Goal: Information Seeking & Learning: Learn about a topic

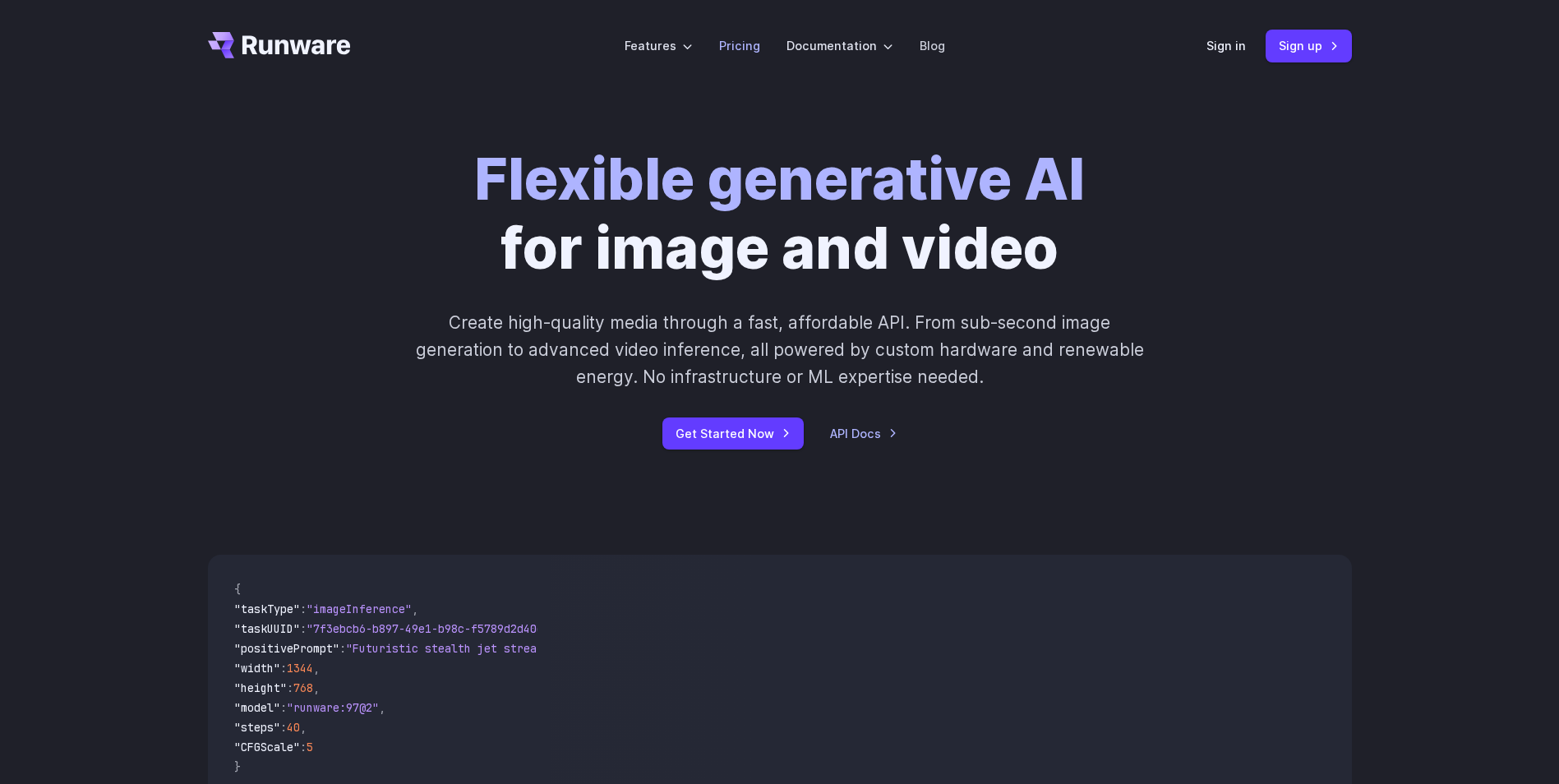
click at [734, 50] on link "Pricing" at bounding box center [740, 45] width 41 height 19
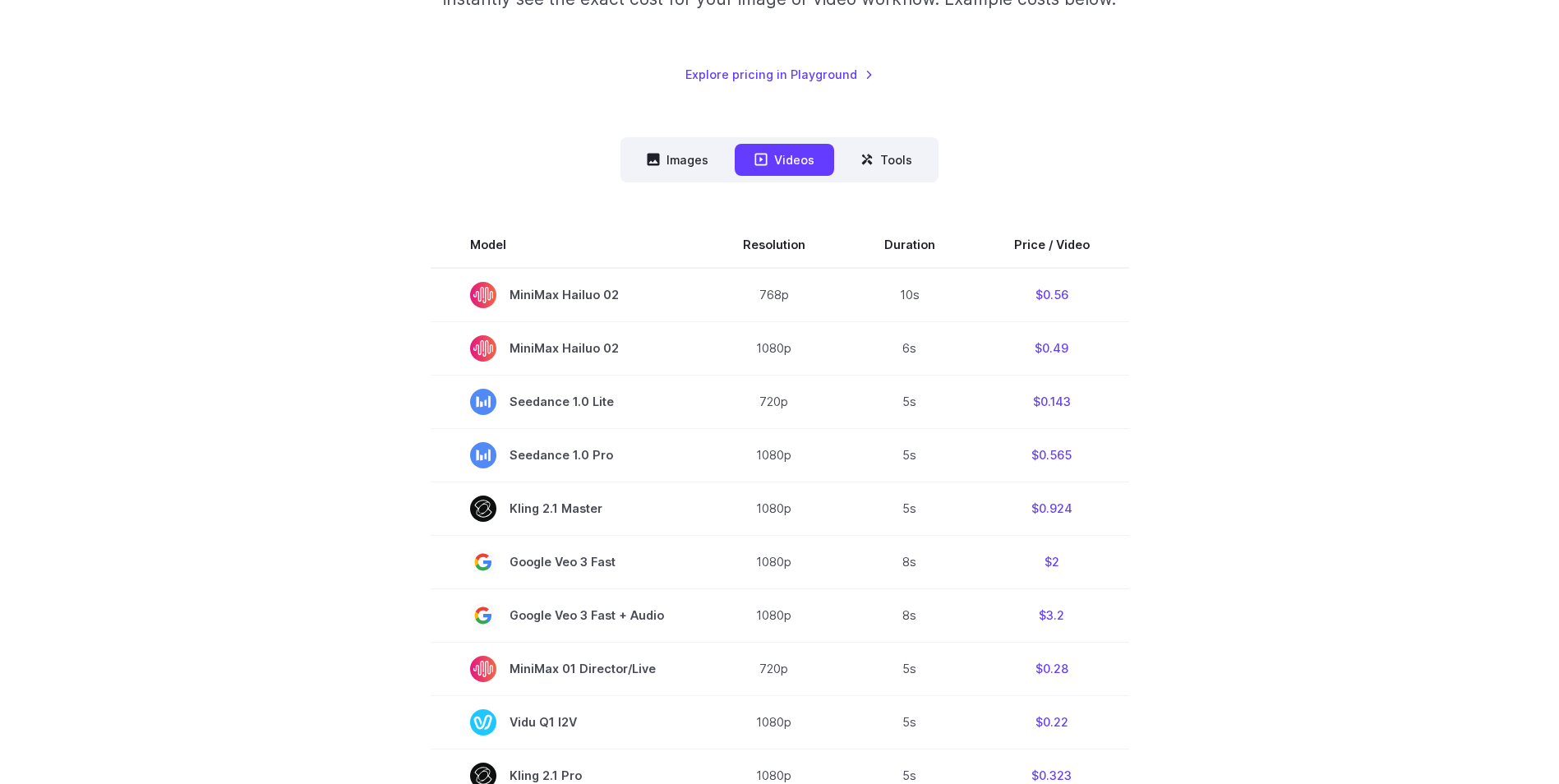
scroll to position [328, 0]
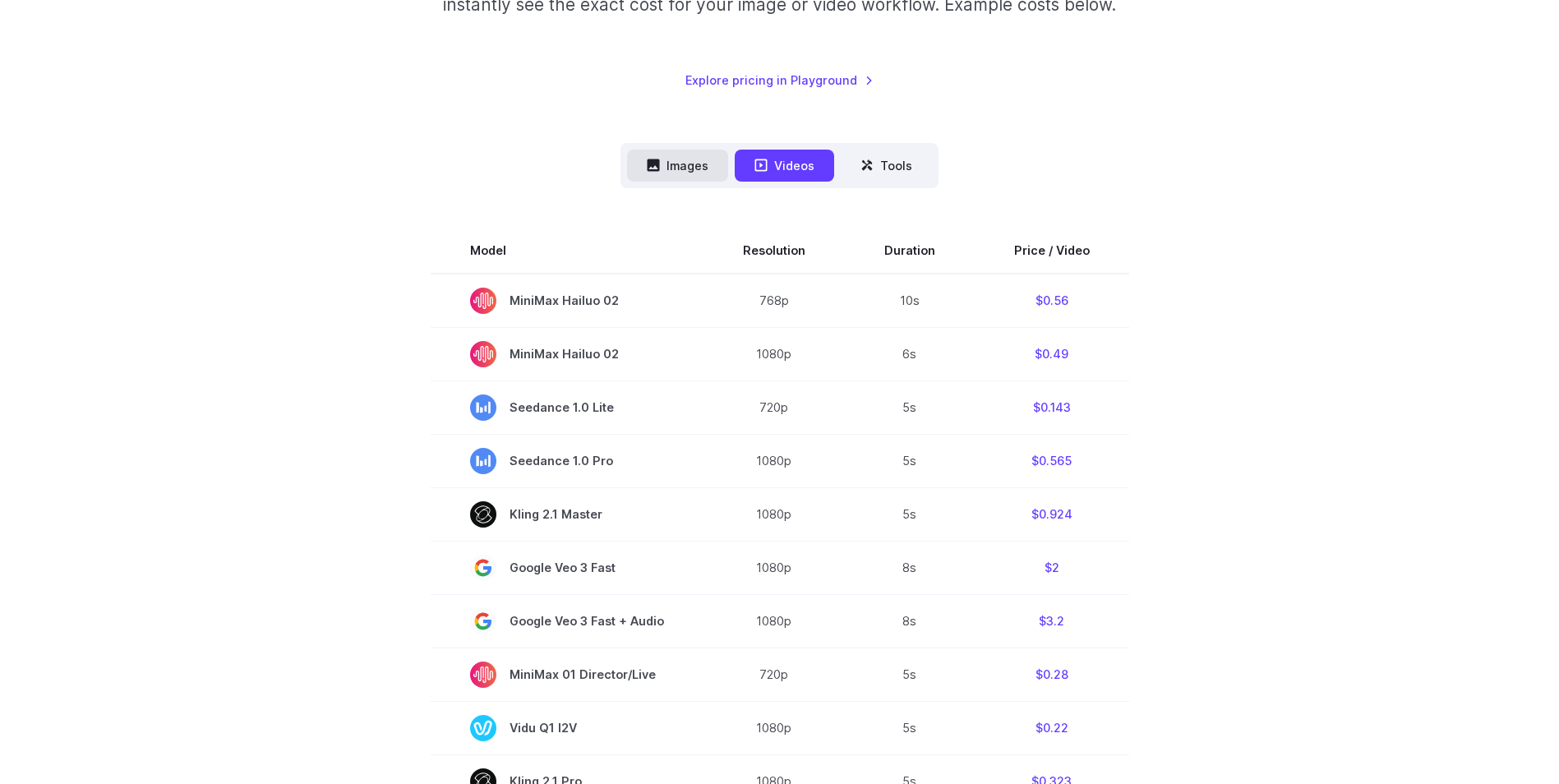
click at [675, 174] on button "Images" at bounding box center [678, 165] width 101 height 32
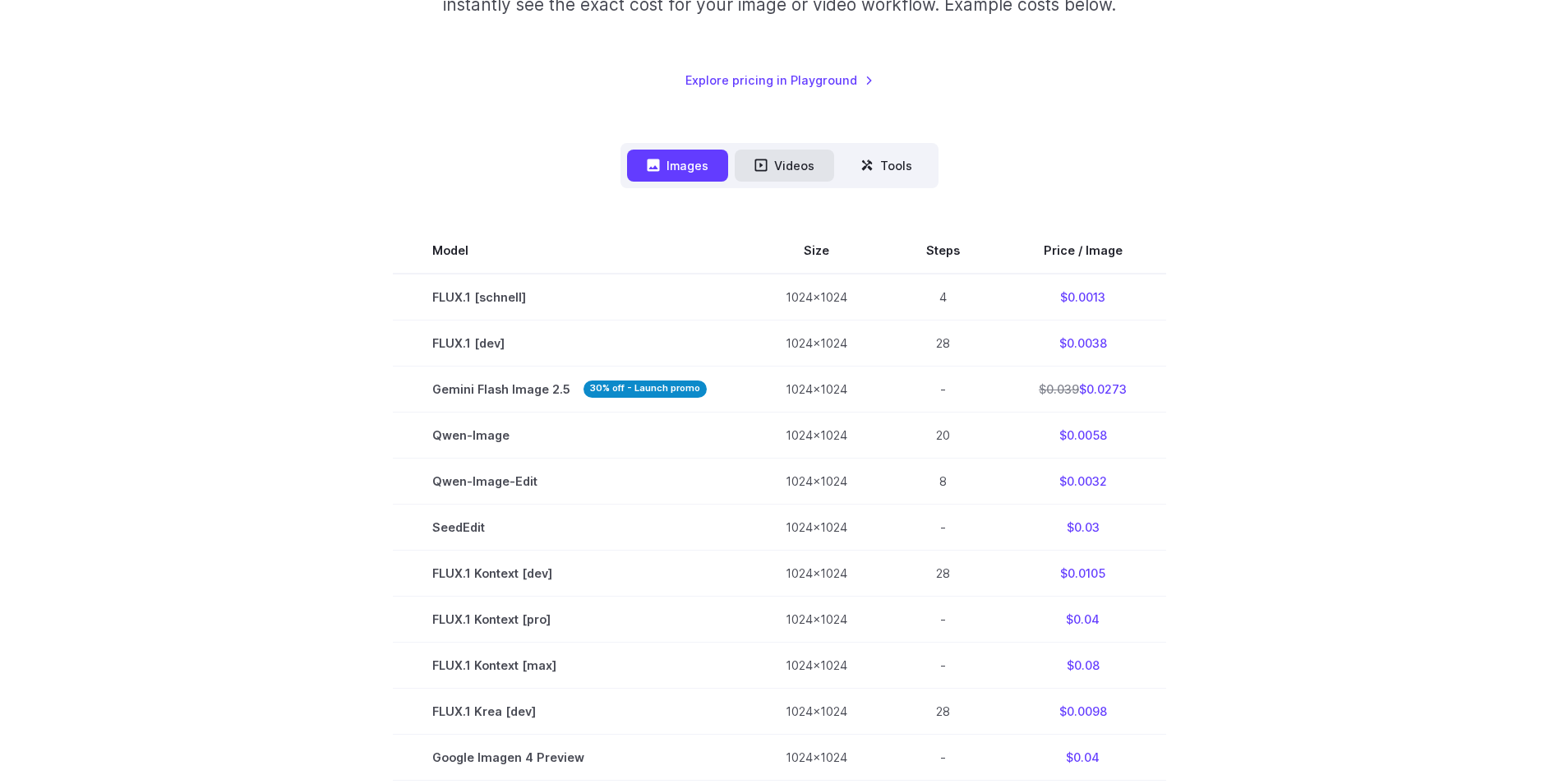
click at [792, 175] on button "Videos" at bounding box center [784, 165] width 99 height 32
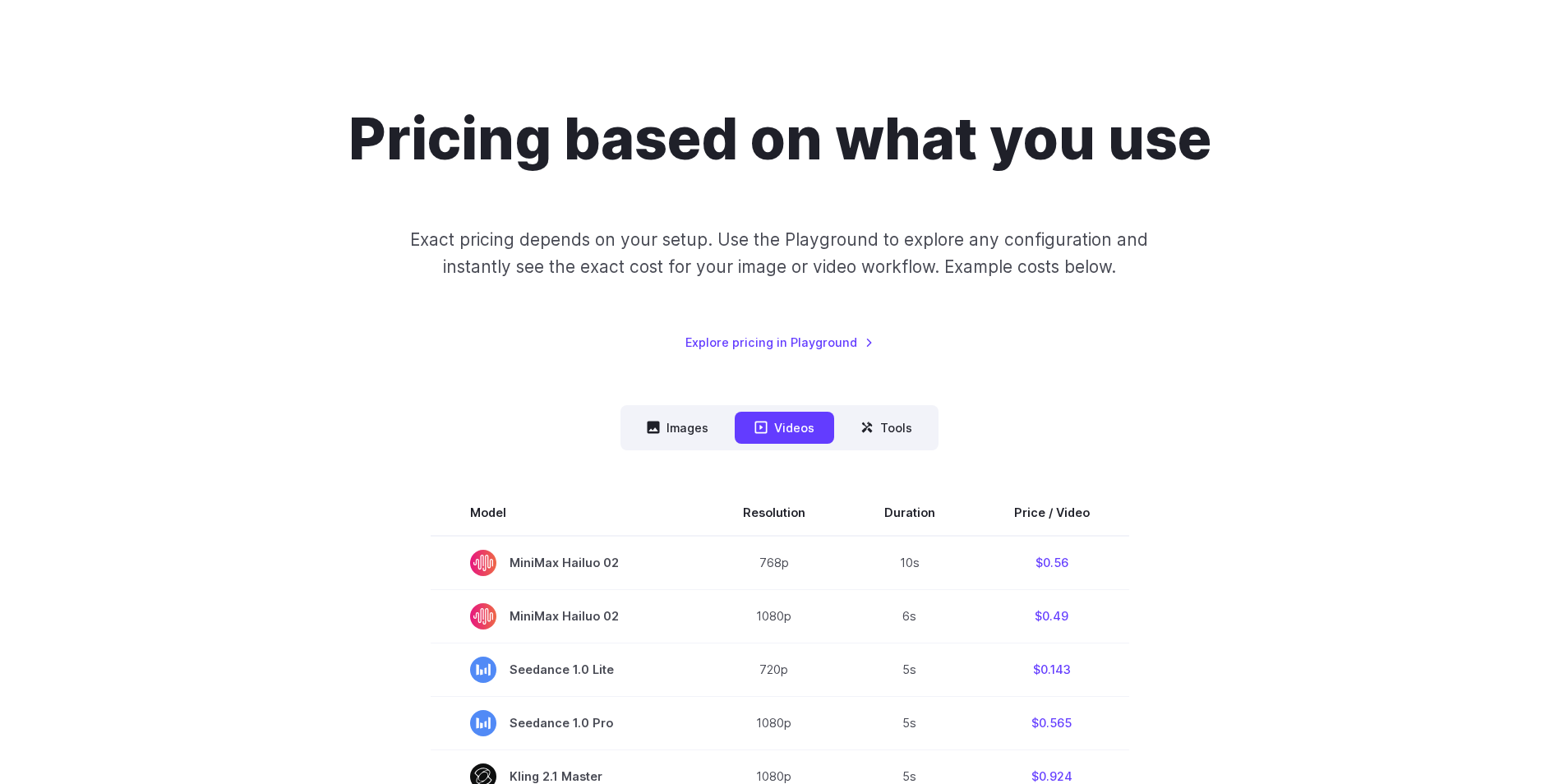
scroll to position [0, 0]
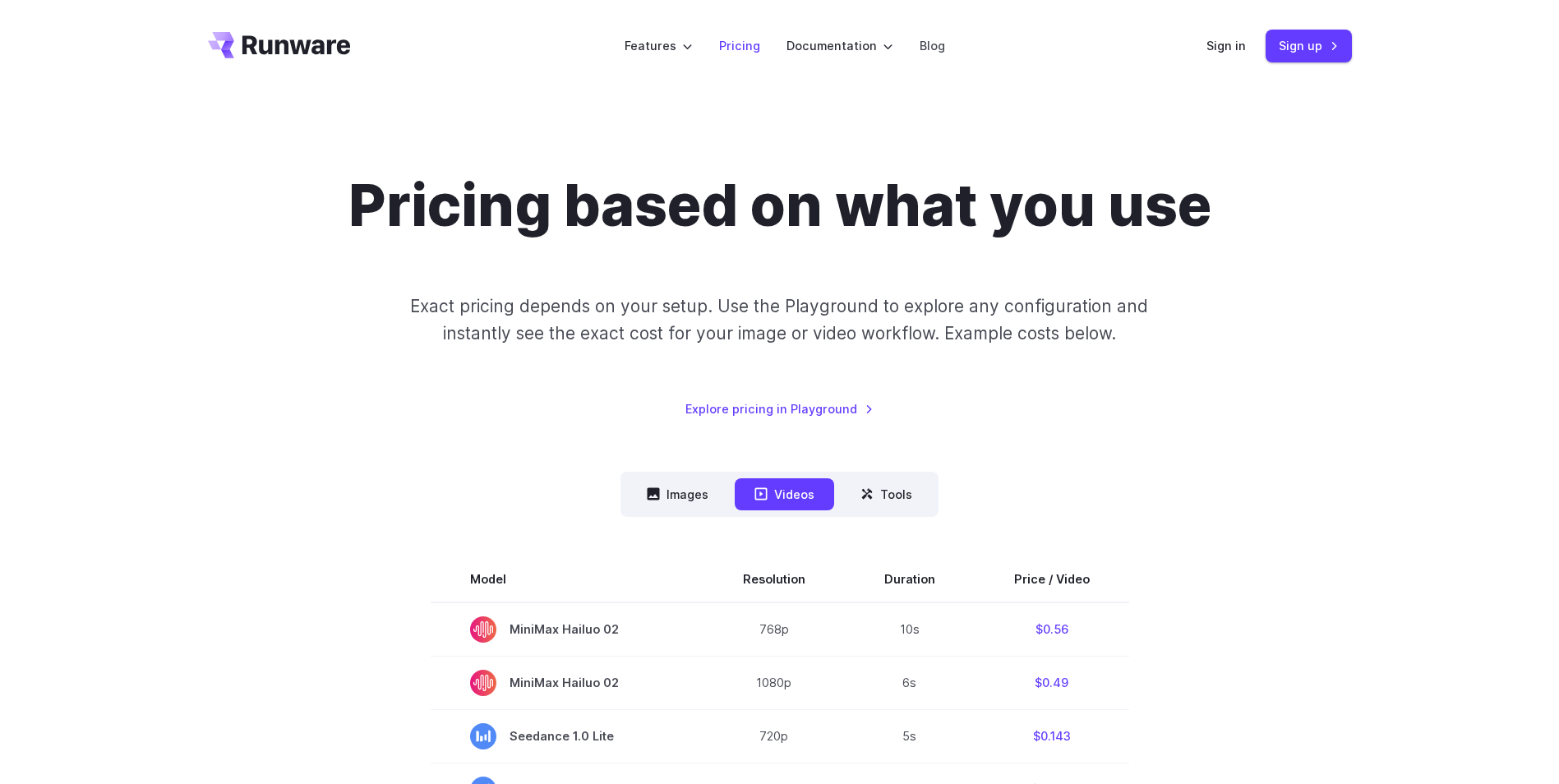
click at [742, 45] on link "Pricing" at bounding box center [740, 45] width 41 height 19
click at [301, 39] on icon "Go to /" at bounding box center [279, 45] width 143 height 26
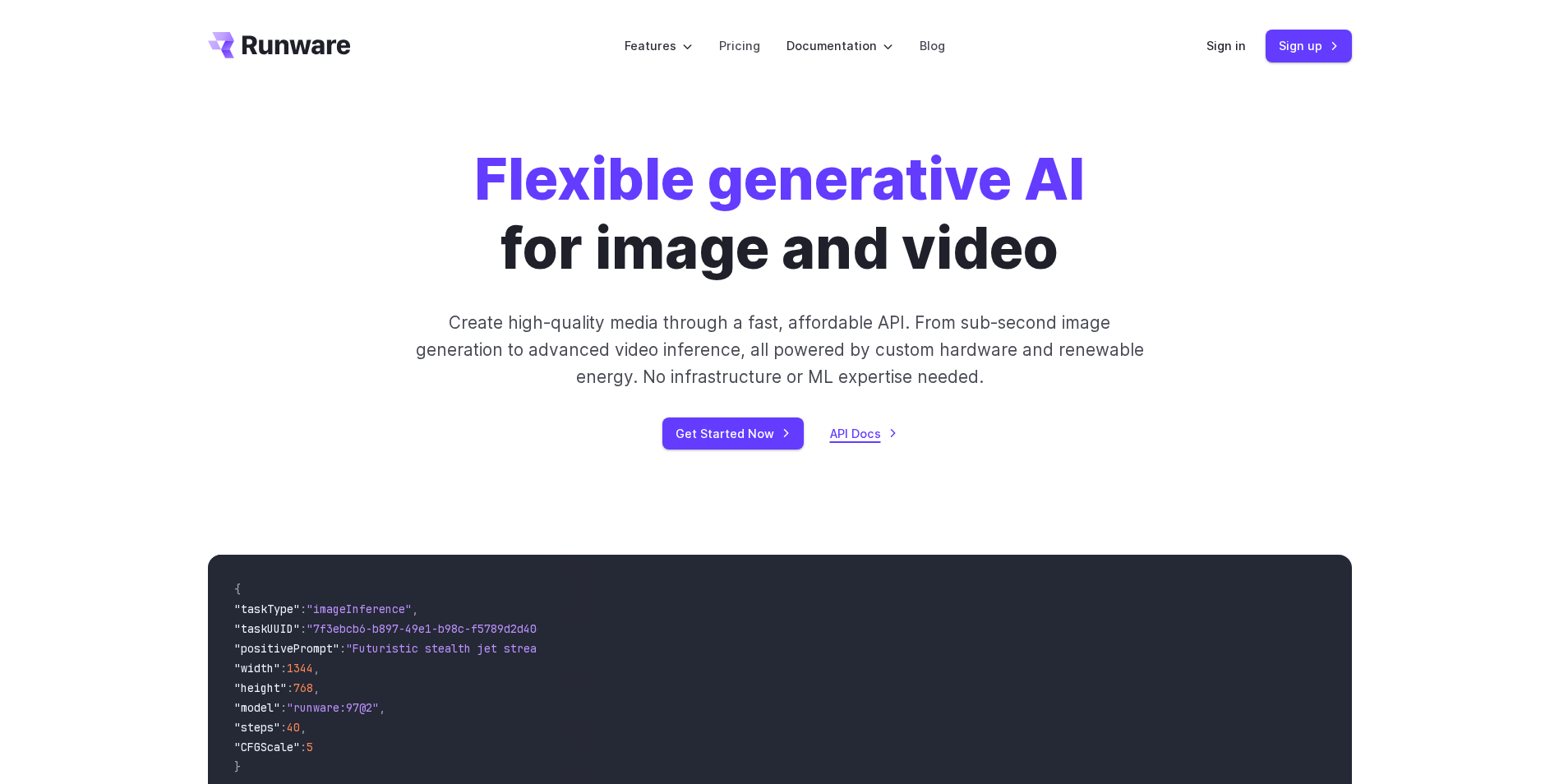
click at [863, 435] on link "API Docs" at bounding box center [864, 433] width 68 height 19
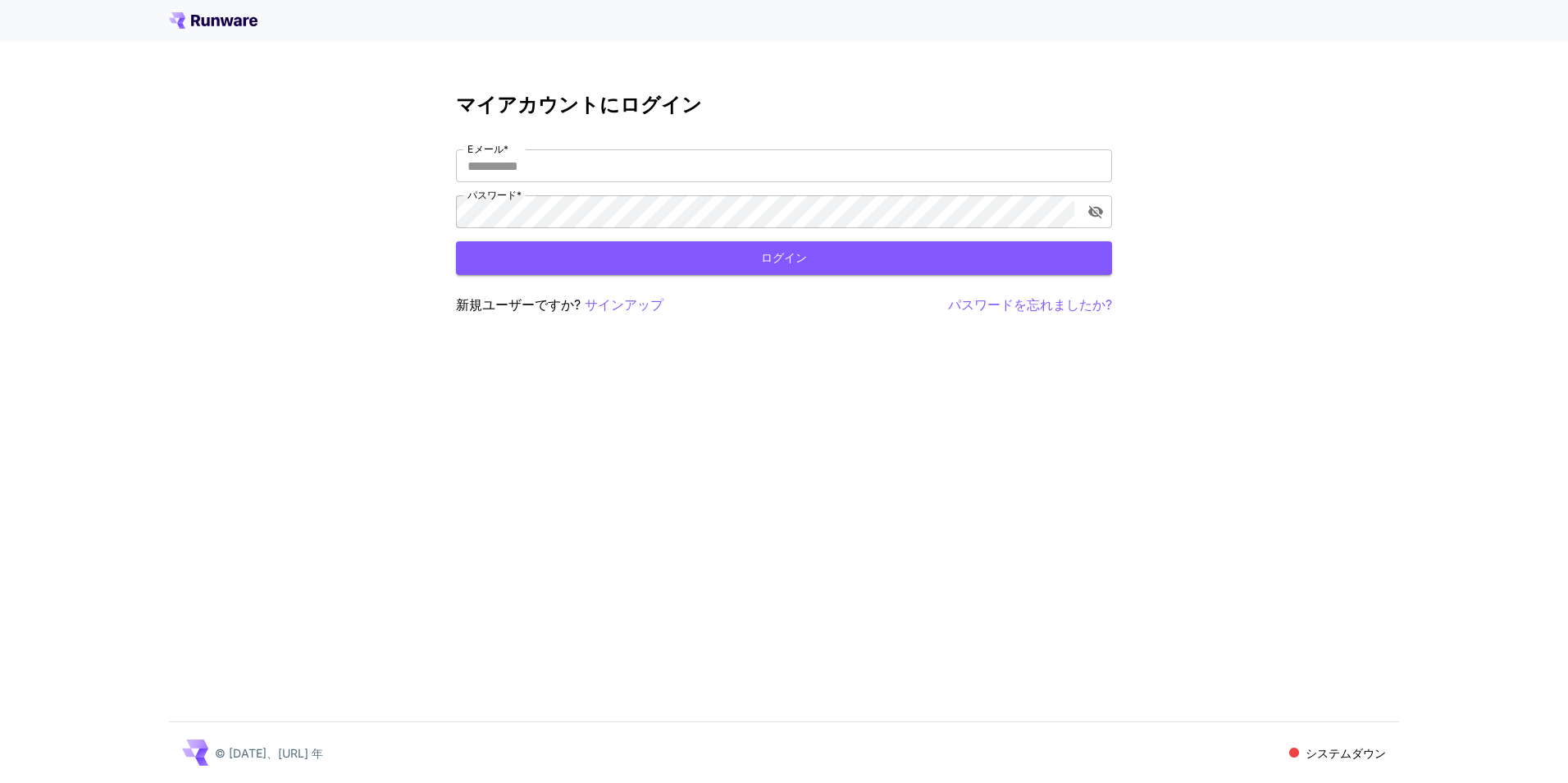
click at [219, 18] on icon at bounding box center [213, 21] width 89 height 16
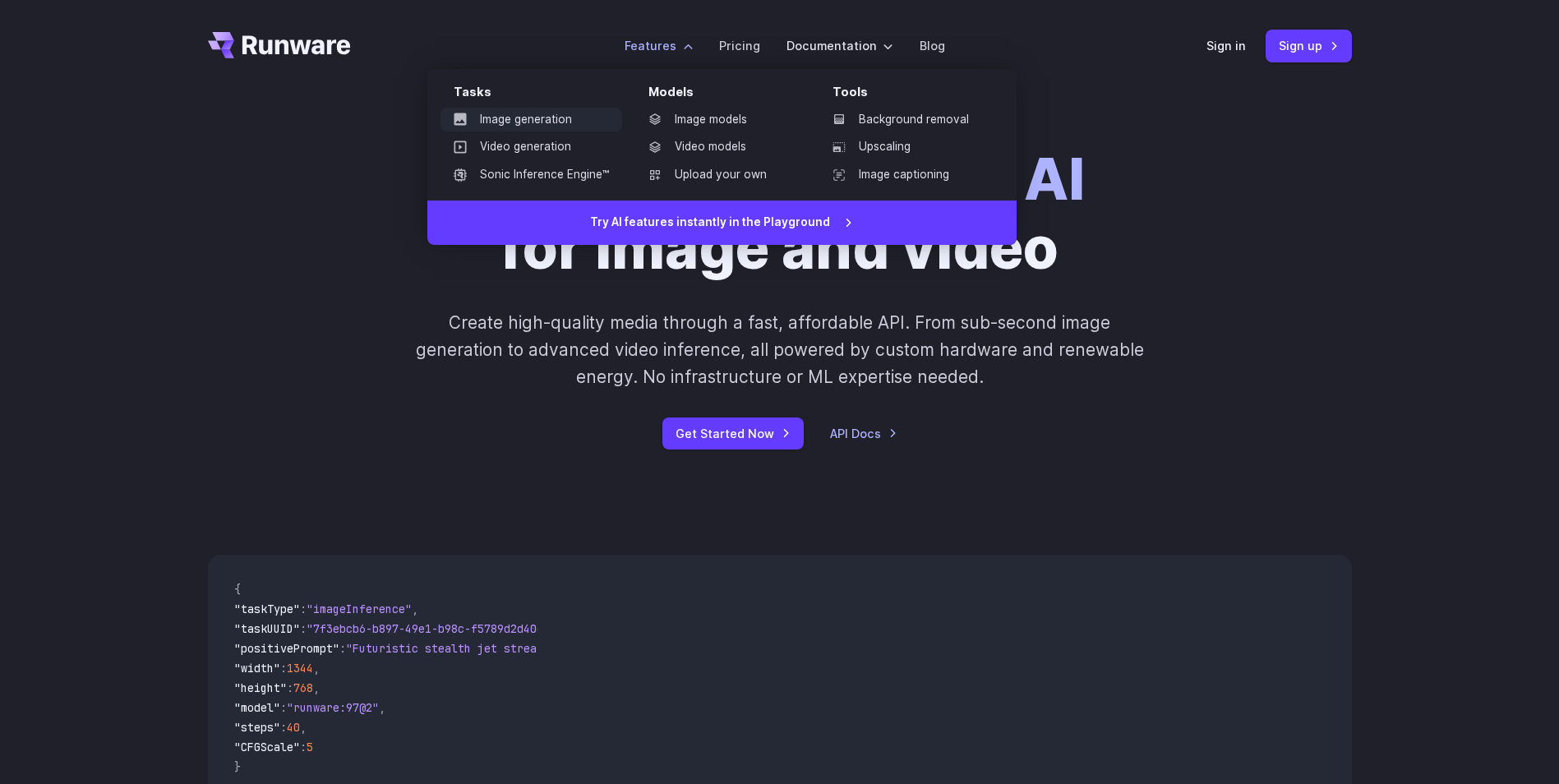
click at [521, 115] on link "Image generation" at bounding box center [532, 120] width 182 height 25
click at [545, 147] on link "Video generation" at bounding box center [532, 147] width 182 height 25
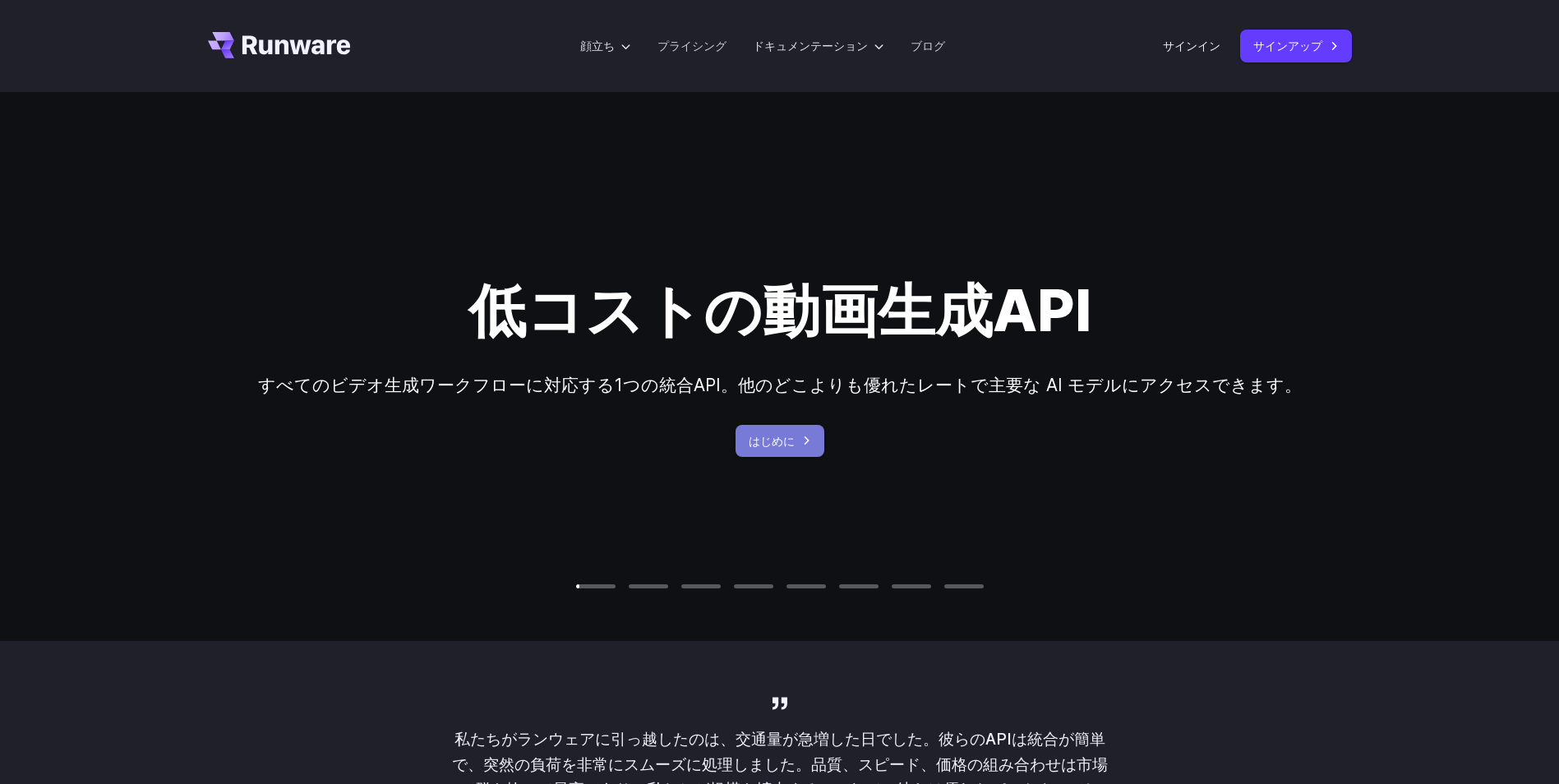
click at [794, 442] on link "はじめに" at bounding box center [780, 441] width 89 height 32
click at [702, 47] on link "プライシング" at bounding box center [692, 45] width 69 height 19
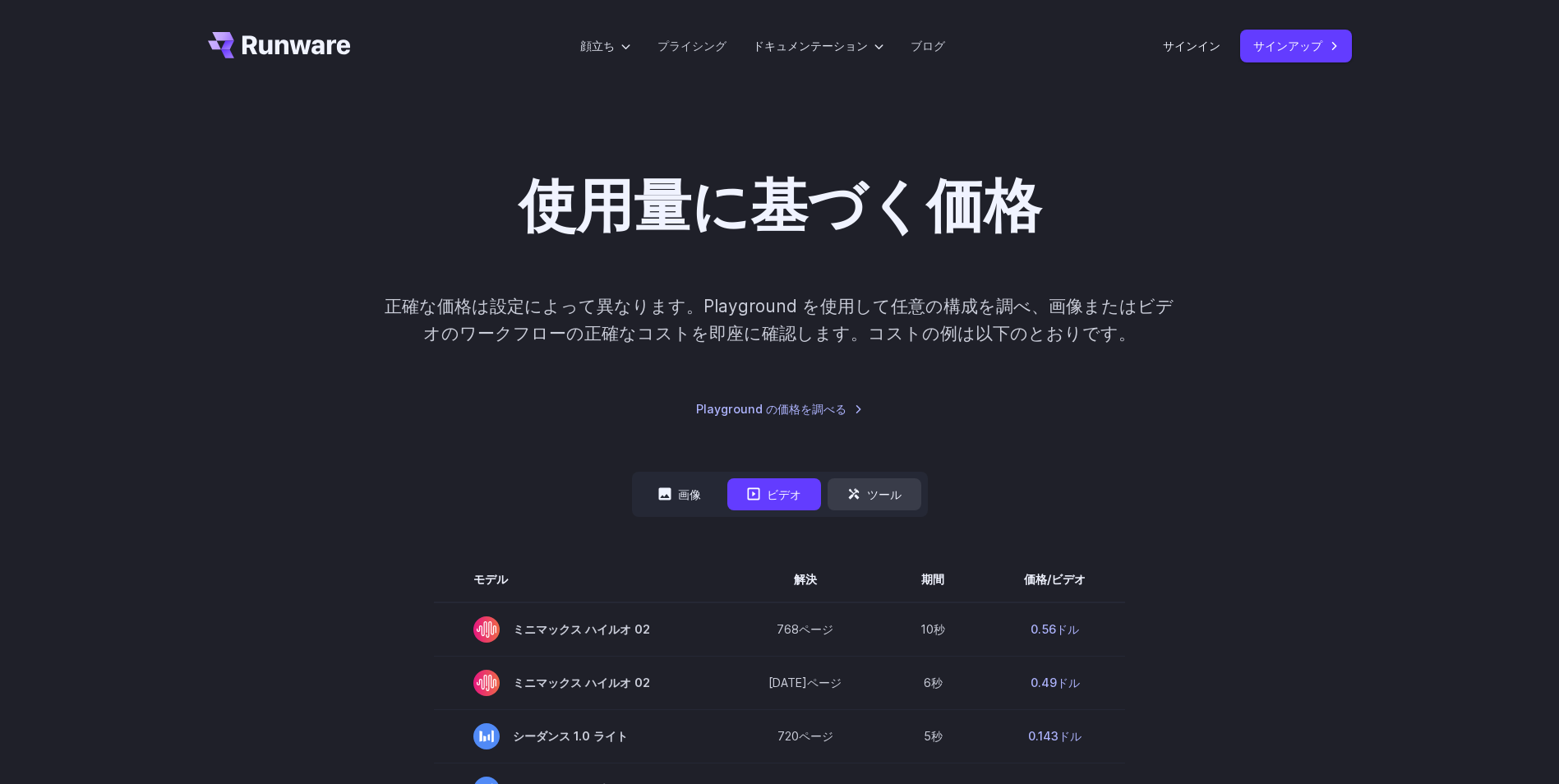
click at [870, 497] on font "ツール" at bounding box center [884, 494] width 35 height 19
click at [794, 409] on link "Playground の価格を調べる" at bounding box center [780, 409] width 167 height 19
click at [879, 498] on font "ツール" at bounding box center [884, 494] width 35 height 19
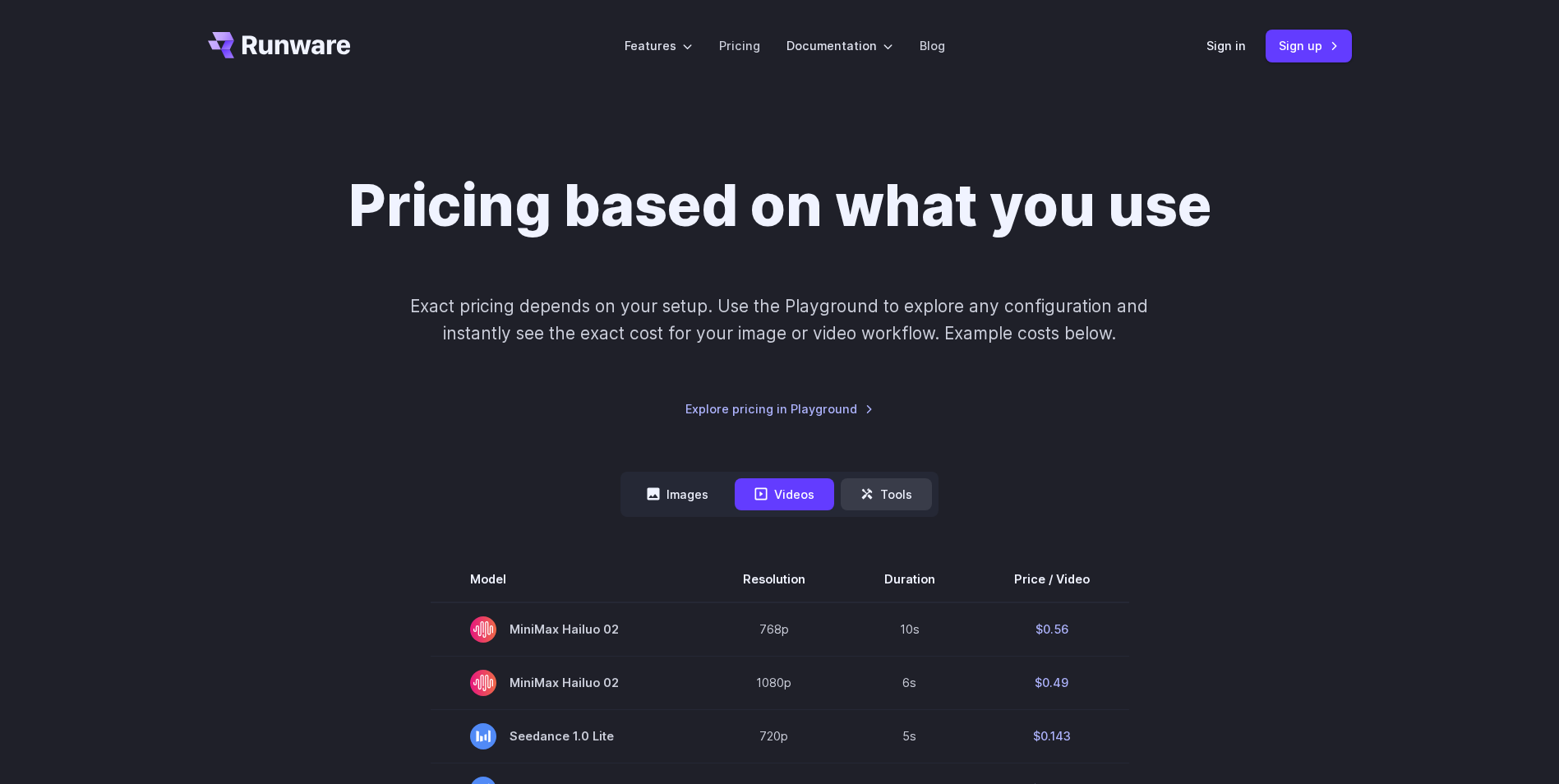
click at [901, 488] on button "Tools" at bounding box center [886, 494] width 91 height 32
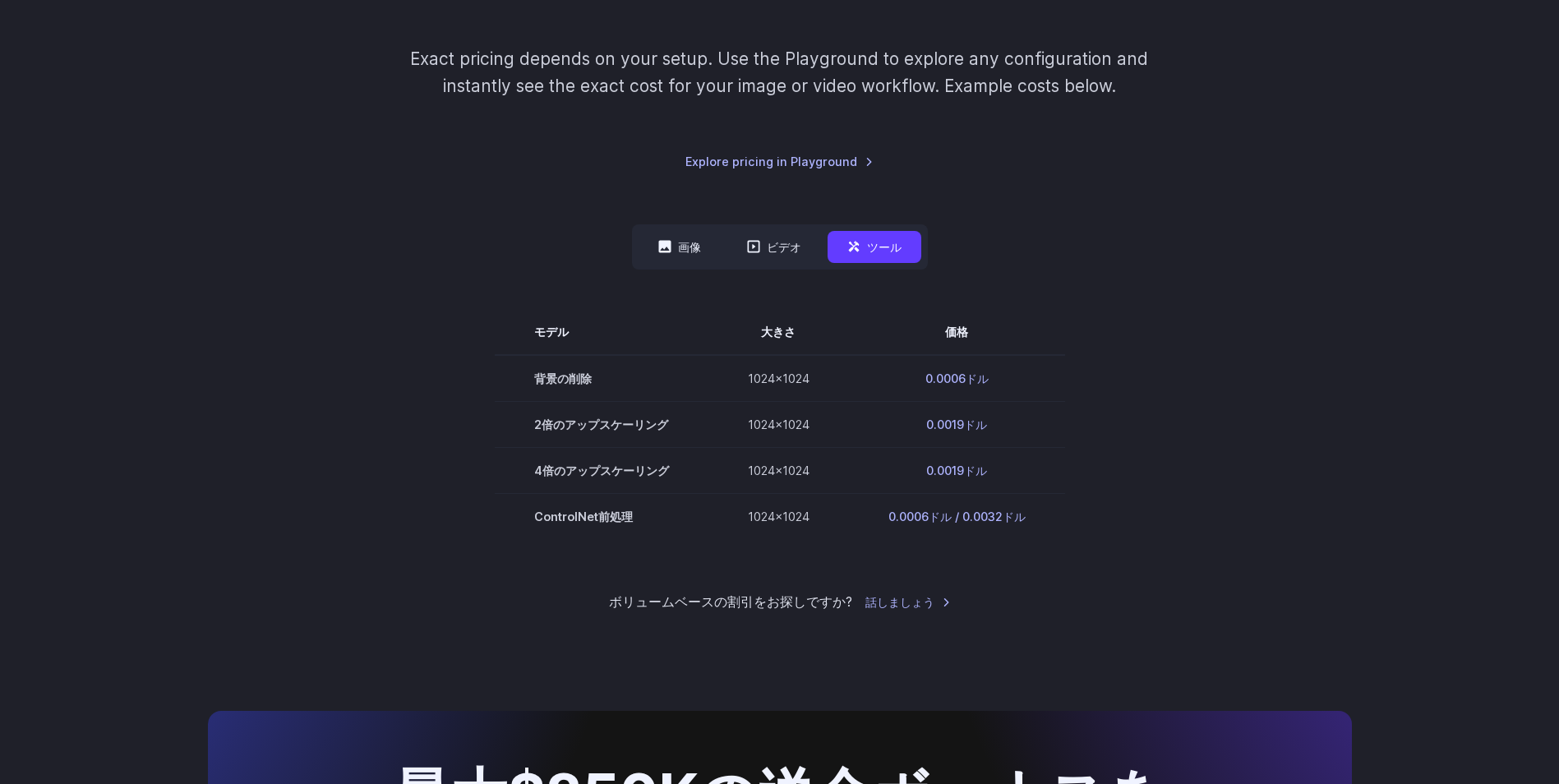
scroll to position [247, 0]
click at [786, 244] on font "ビデオ" at bounding box center [784, 248] width 35 height 19
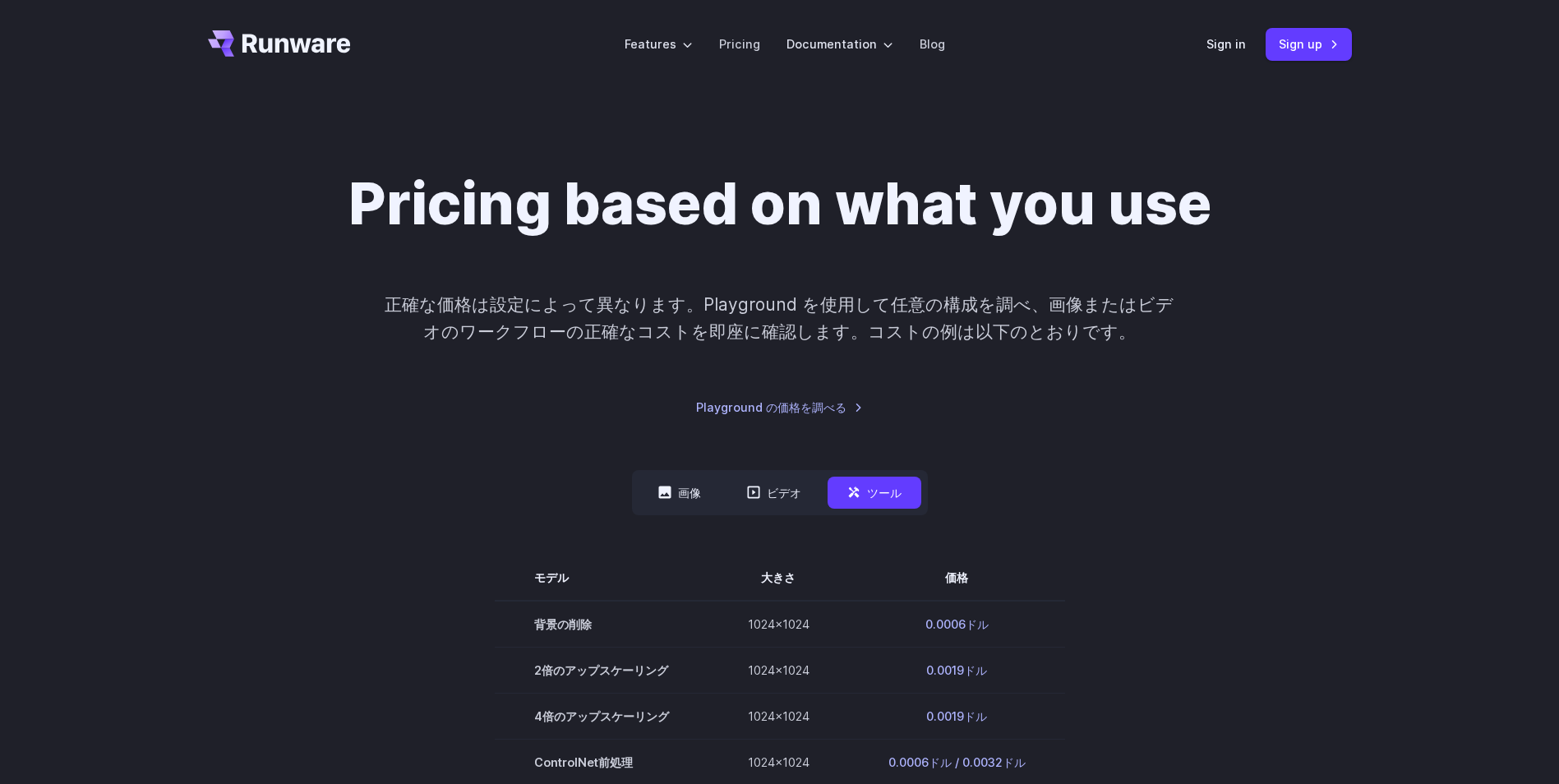
scroll to position [0, 0]
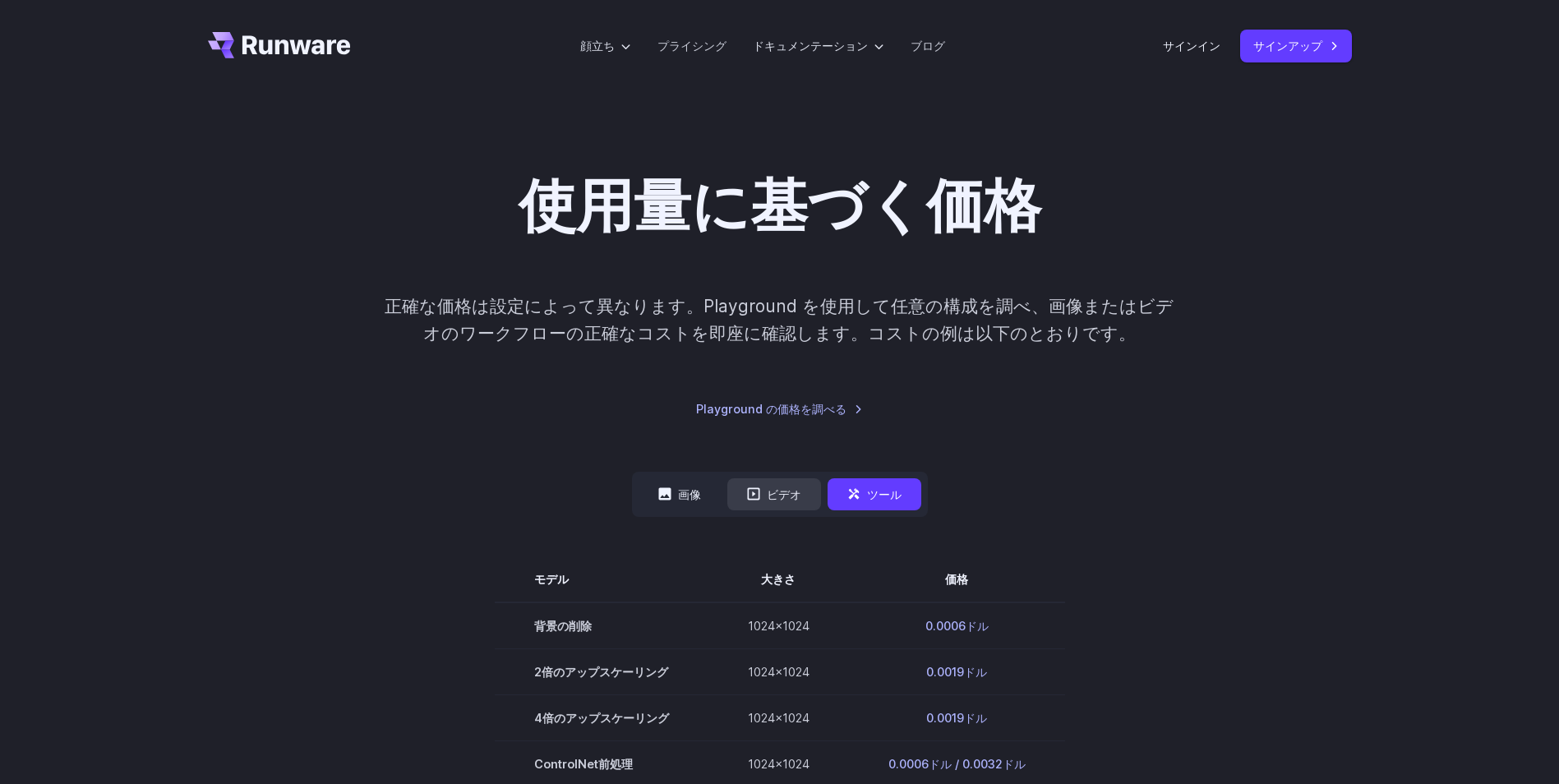
click at [767, 494] on font "ビデオ" at bounding box center [784, 494] width 35 height 19
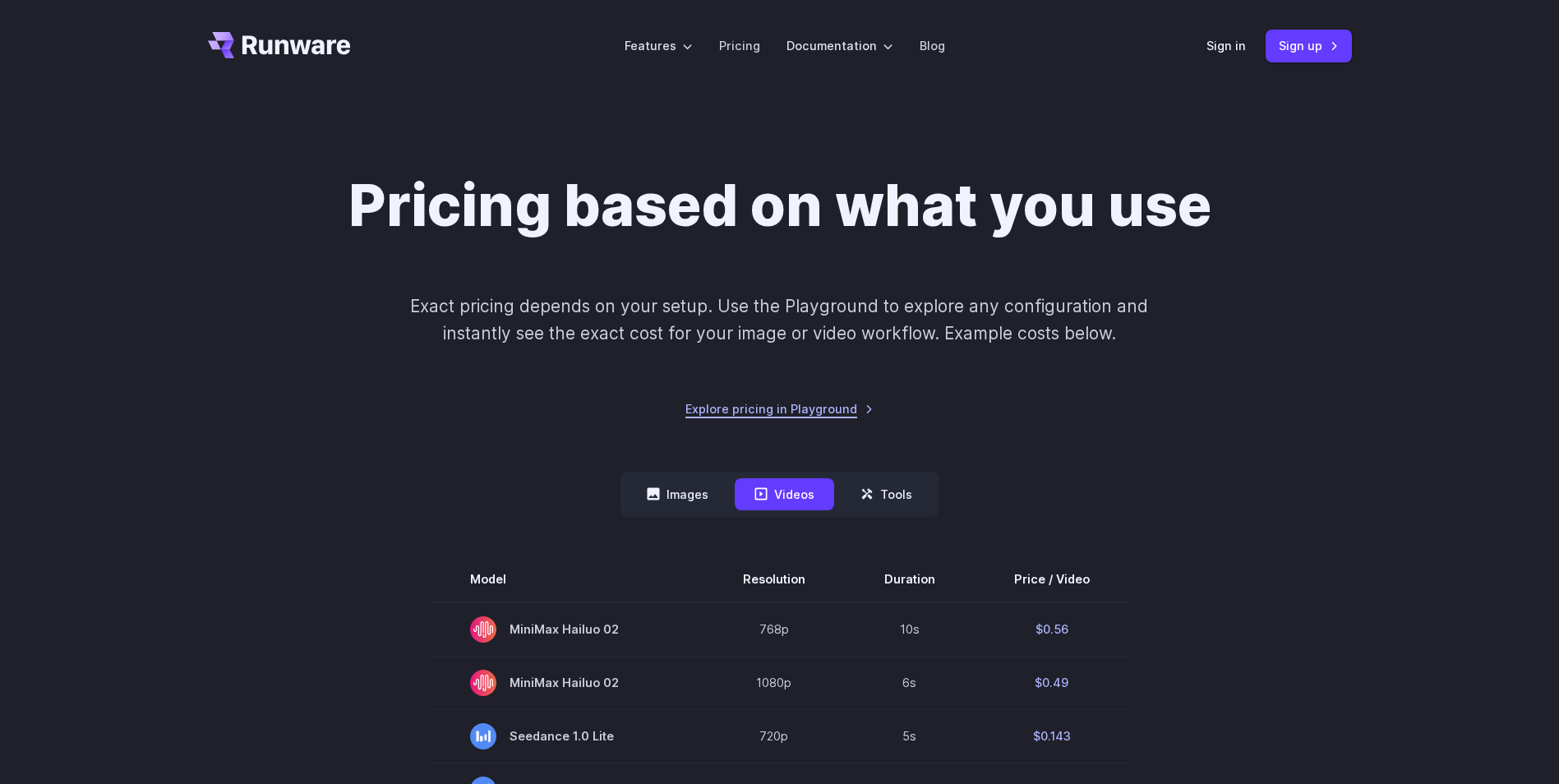
click at [773, 405] on link "Explore pricing in Playground" at bounding box center [780, 409] width 188 height 19
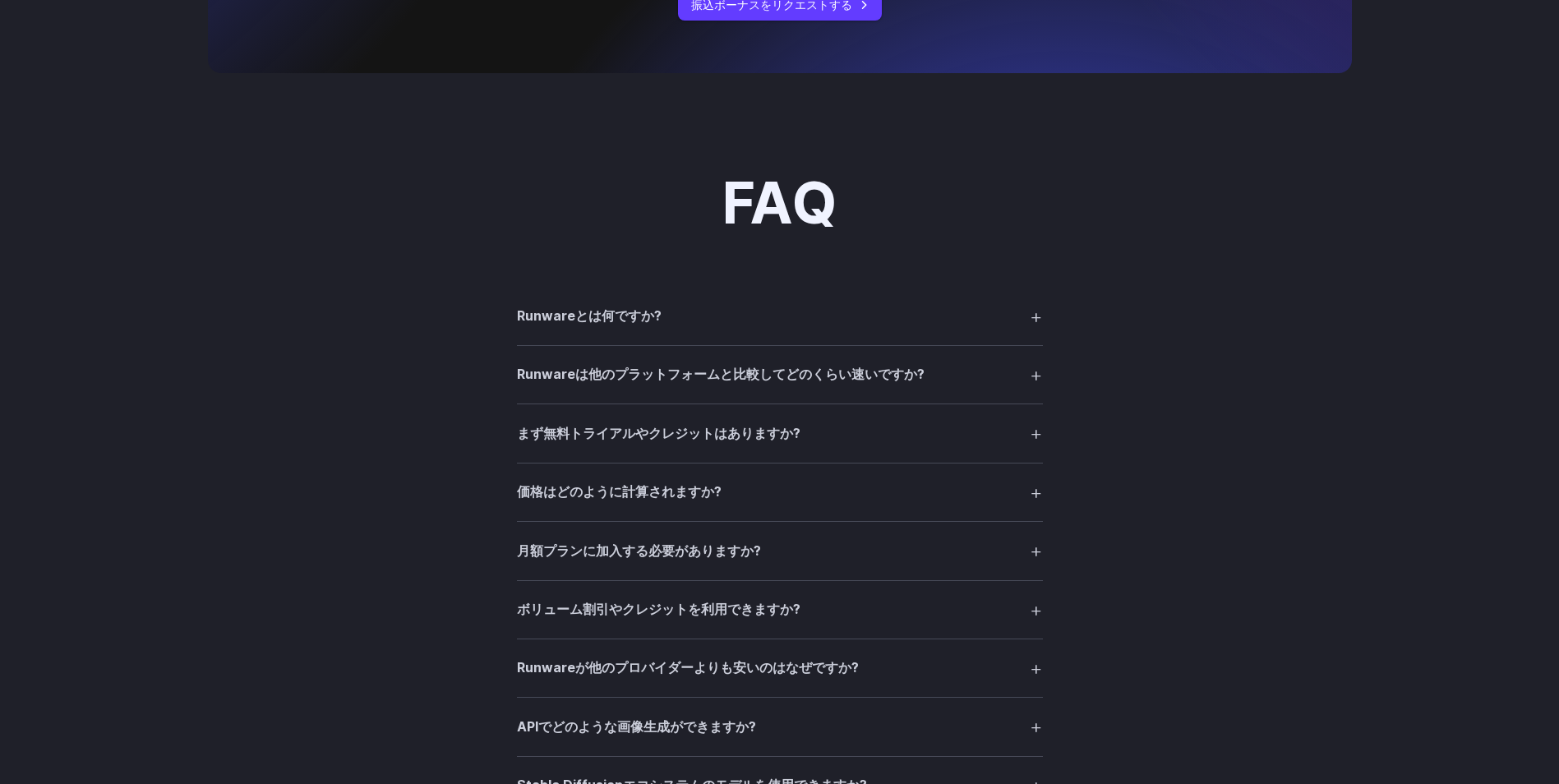
scroll to position [2135, 0]
click at [1031, 494] on summary "価格はどのように計算されますか?" at bounding box center [780, 491] width 526 height 31
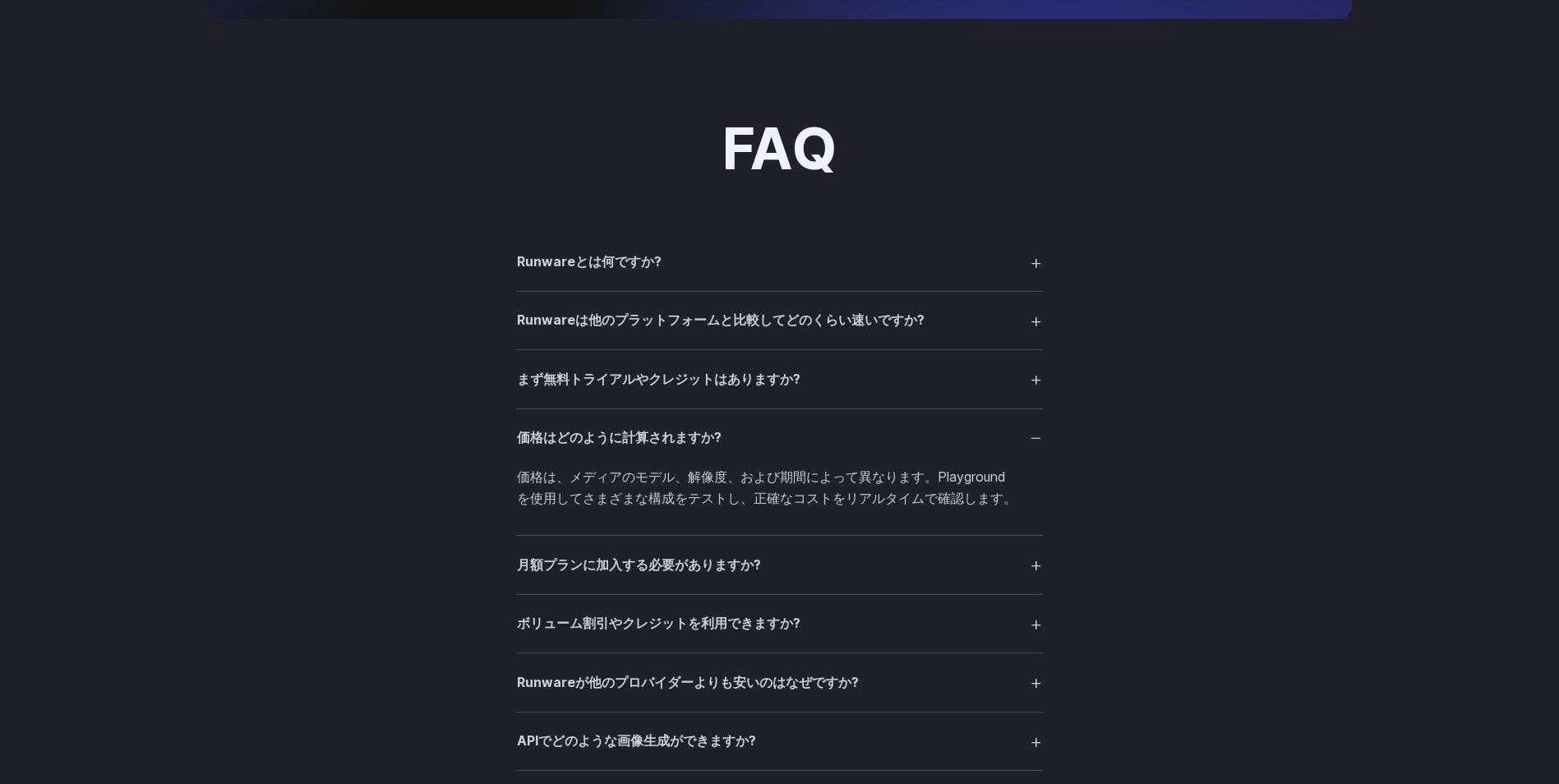
scroll to position [2217, 0]
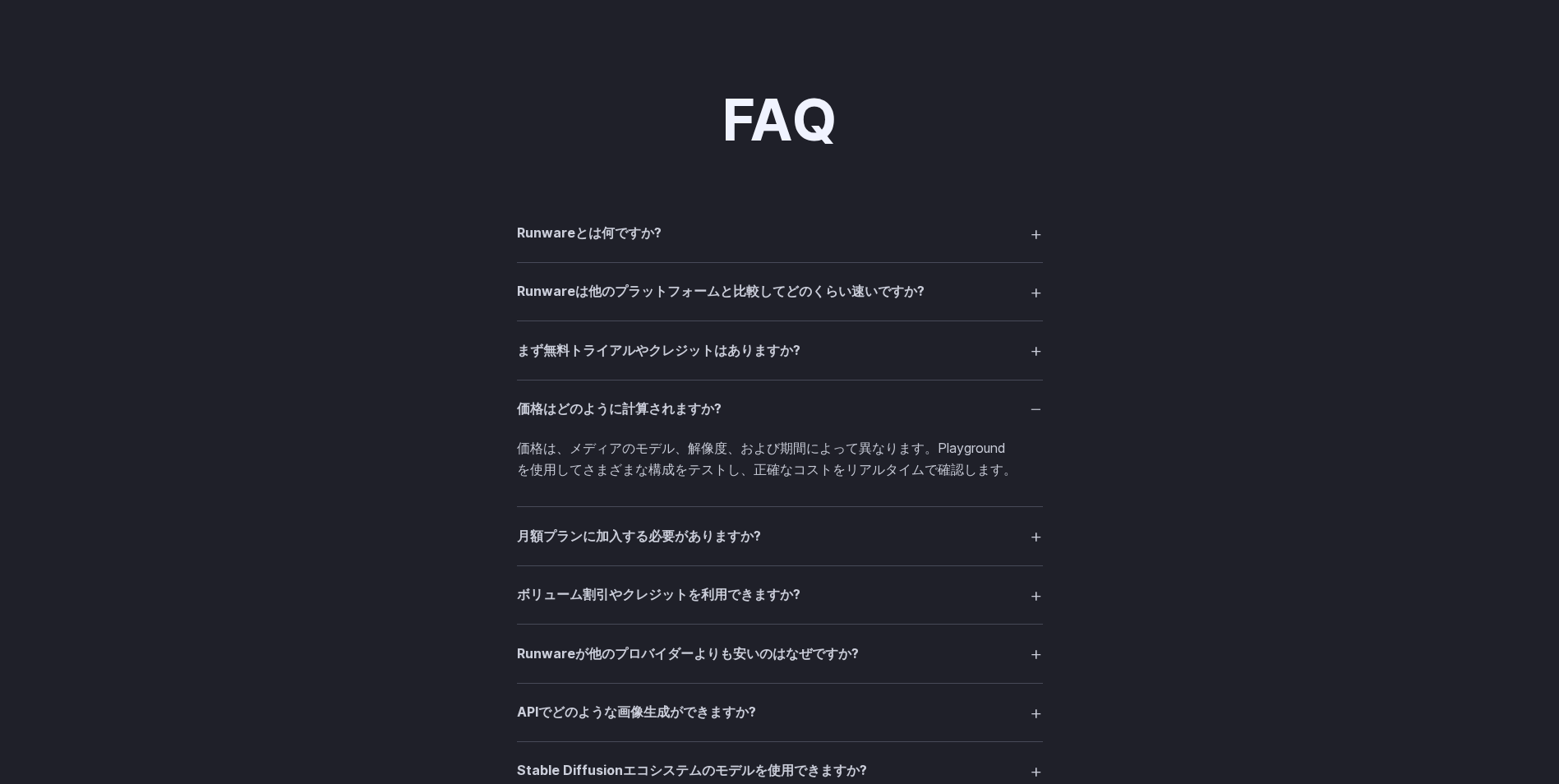
click at [1035, 533] on summary "月額プランに加入する必要がありますか?" at bounding box center [780, 536] width 526 height 31
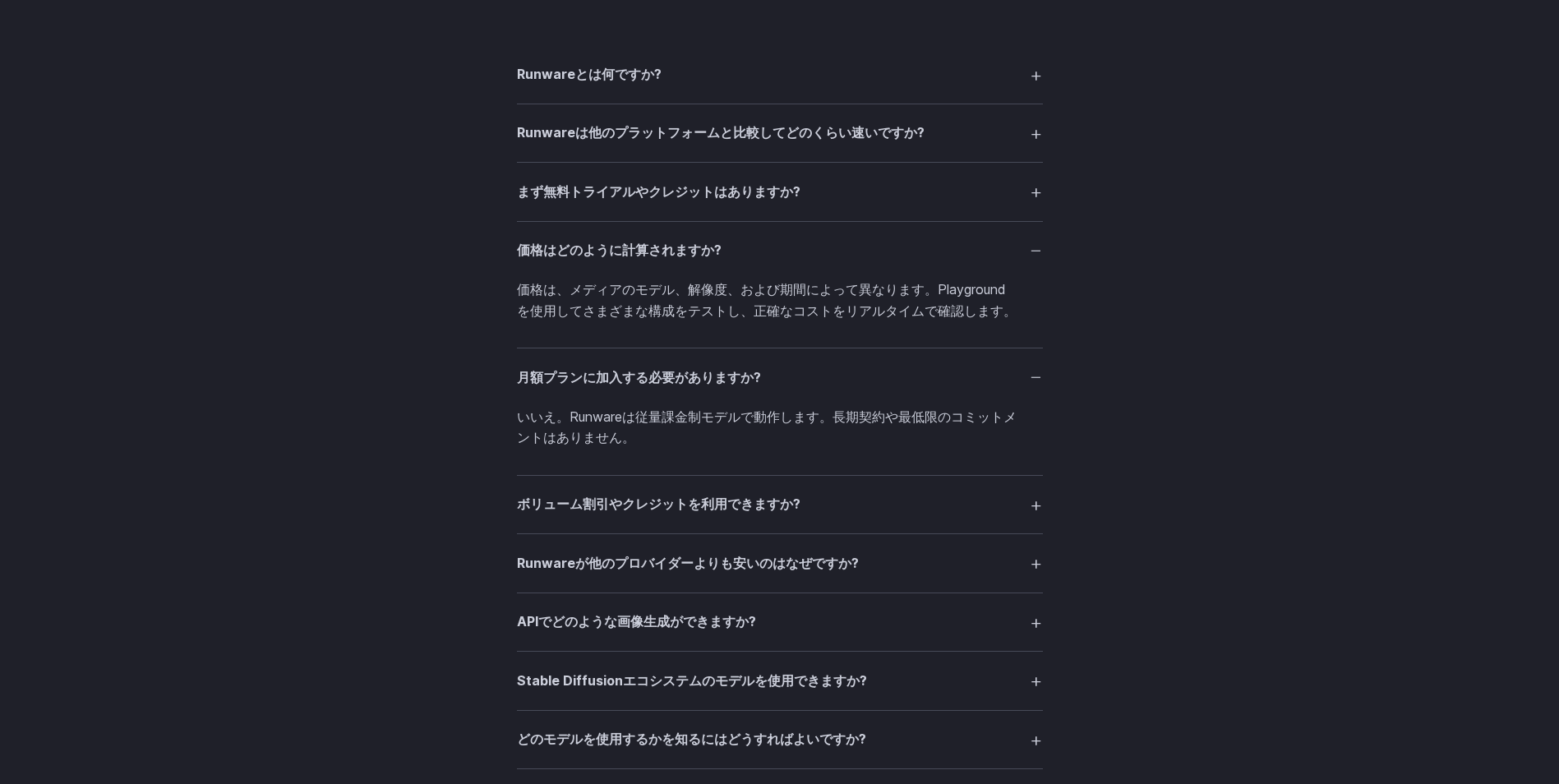
scroll to position [2382, 0]
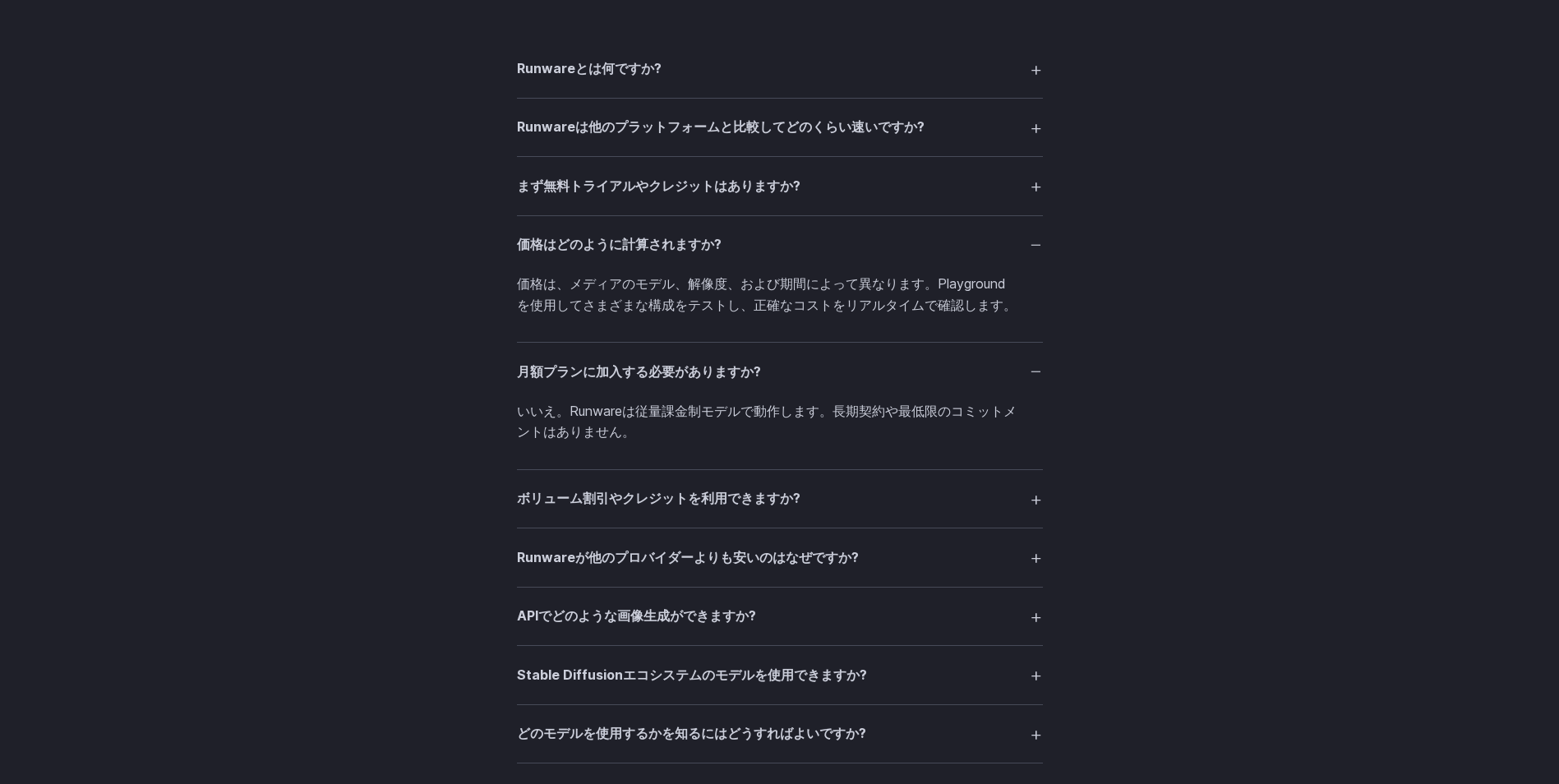
click at [1038, 496] on summary "ボリューム割引やクレジットを利用できますか?" at bounding box center [780, 498] width 526 height 31
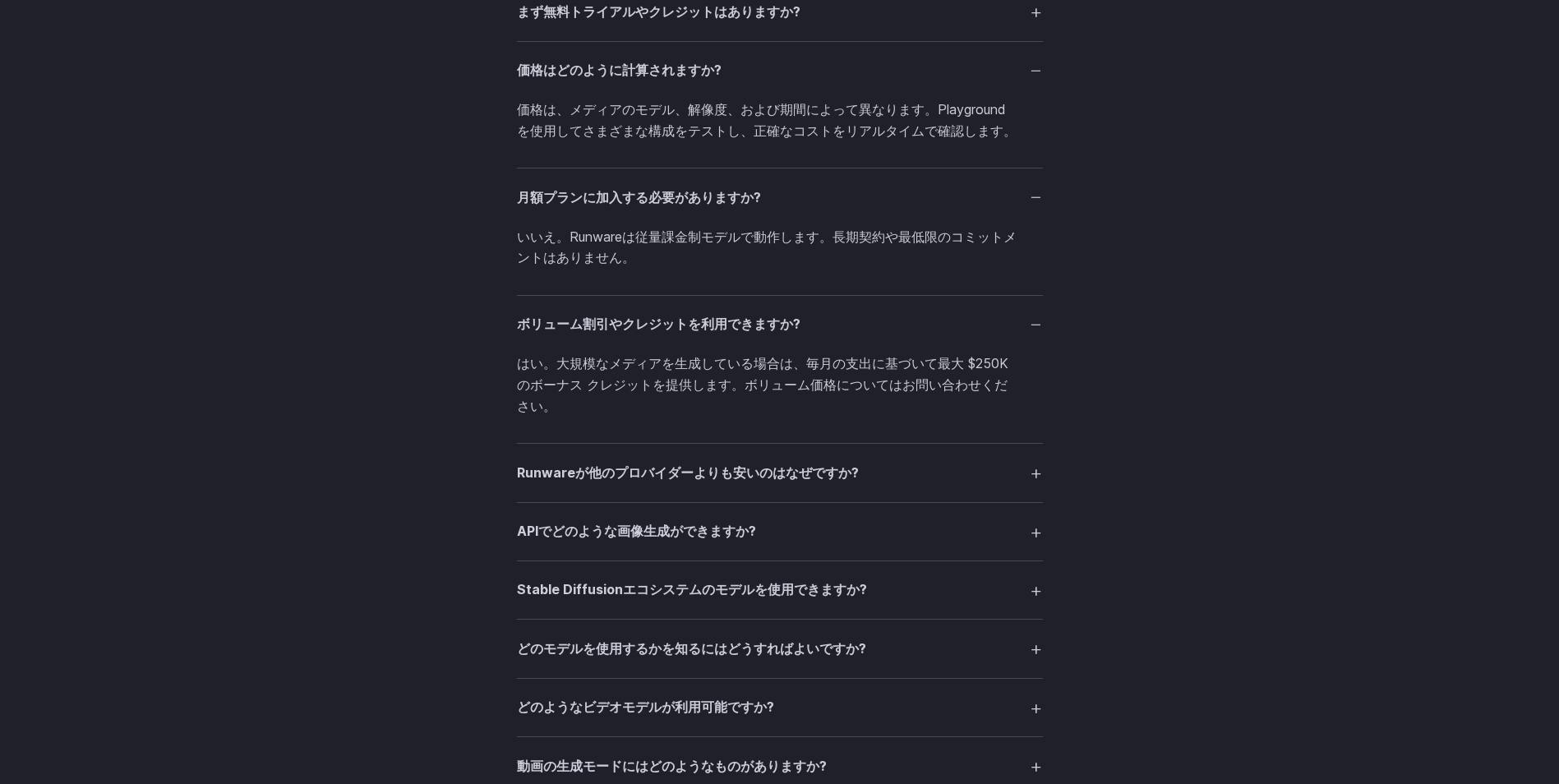
scroll to position [2546, 0]
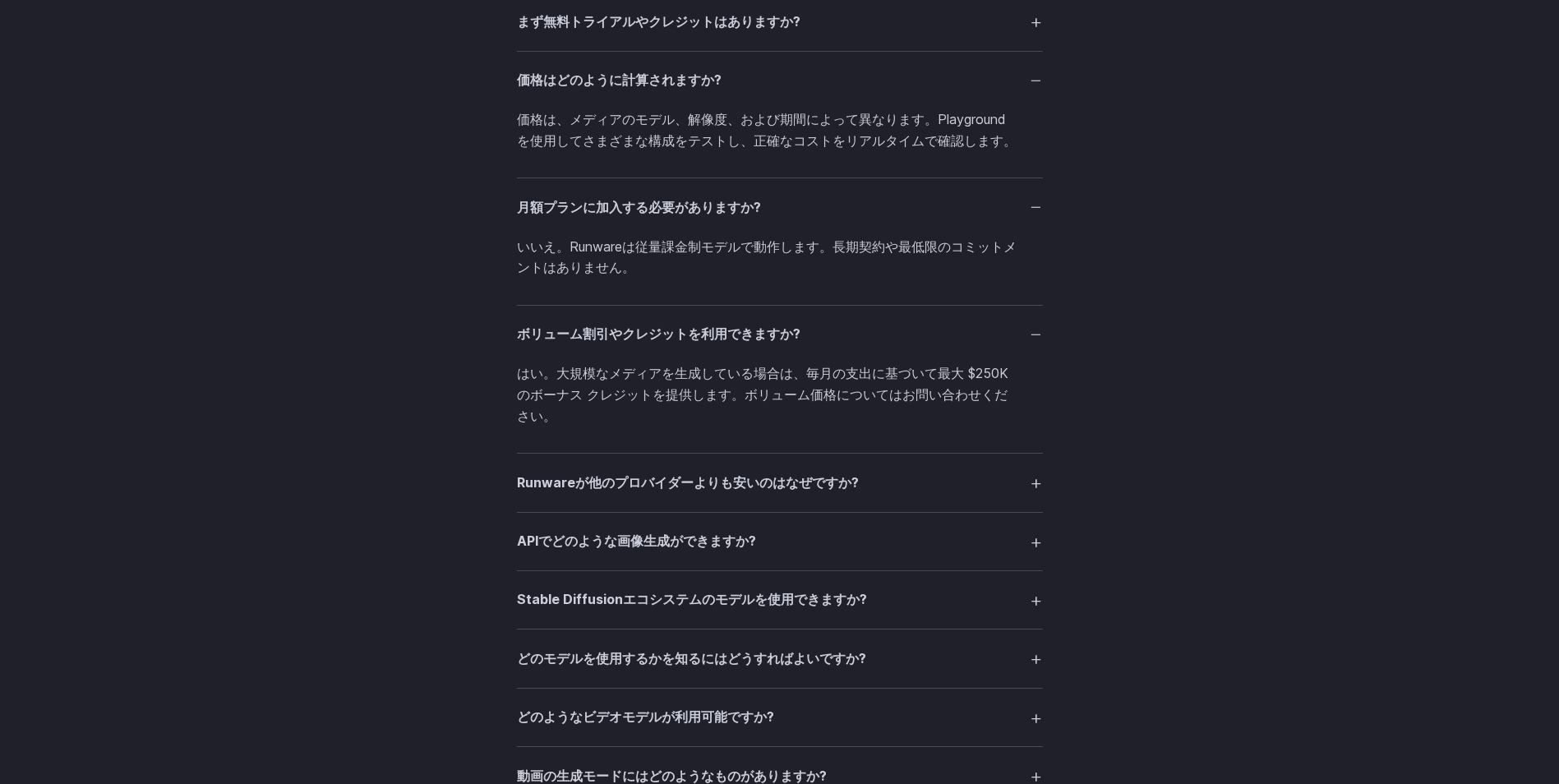
click at [1037, 488] on summary "Runwareが他のプロバイダーよりも安いのはなぜですか?" at bounding box center [780, 482] width 526 height 31
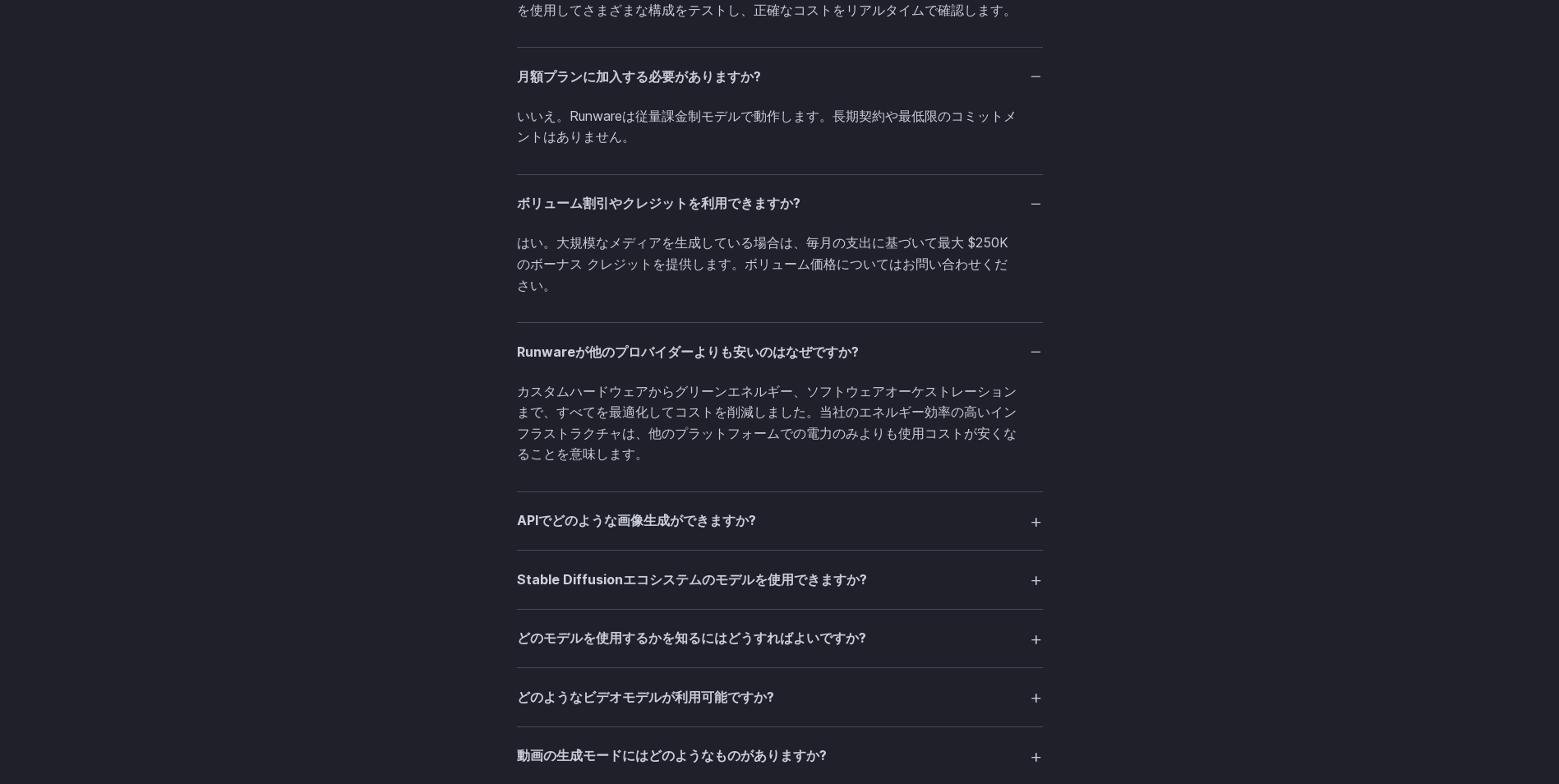
scroll to position [2710, 0]
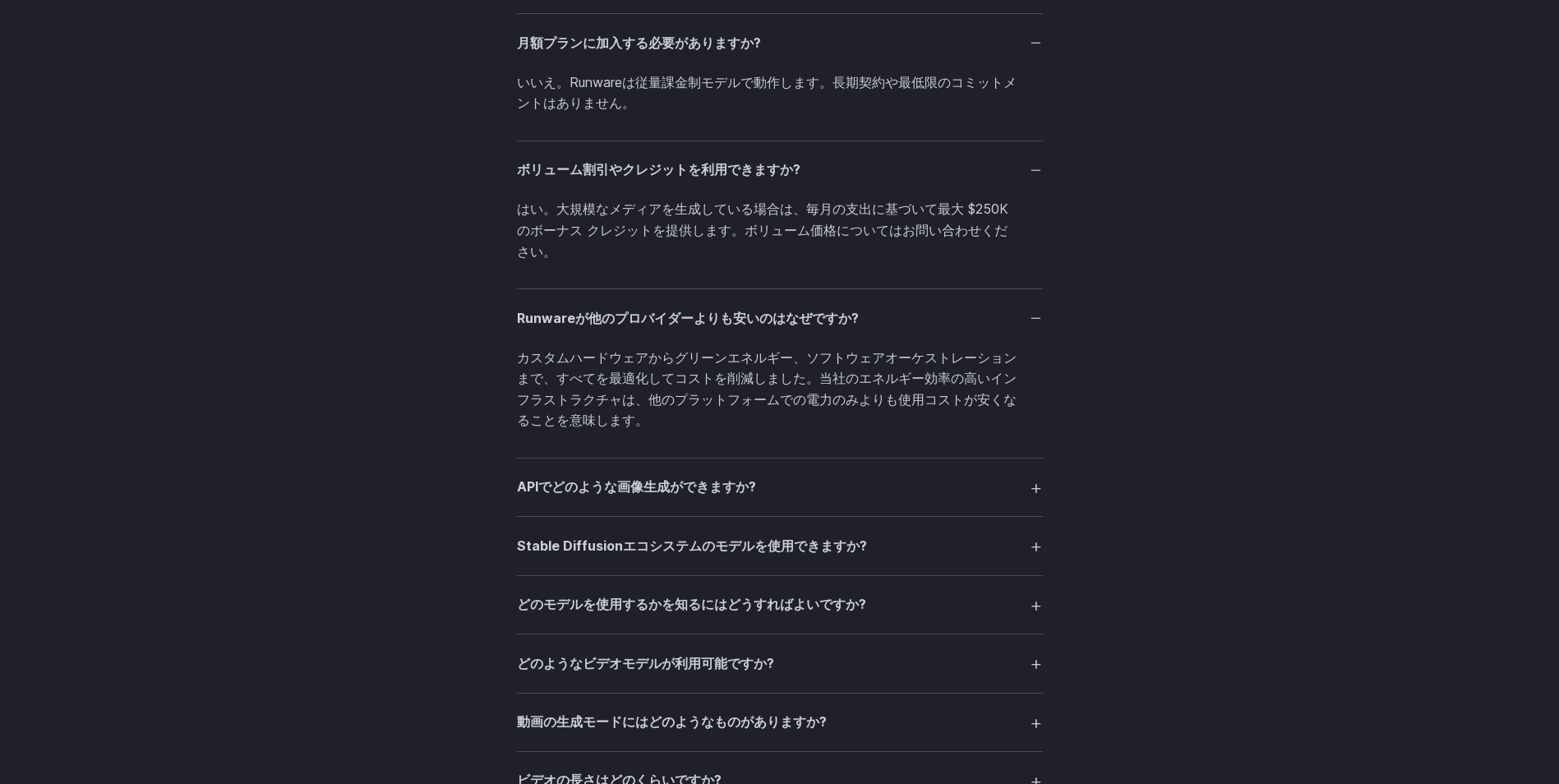
click at [1039, 485] on summary "APIでどのような画像生成ができますか?" at bounding box center [780, 487] width 526 height 31
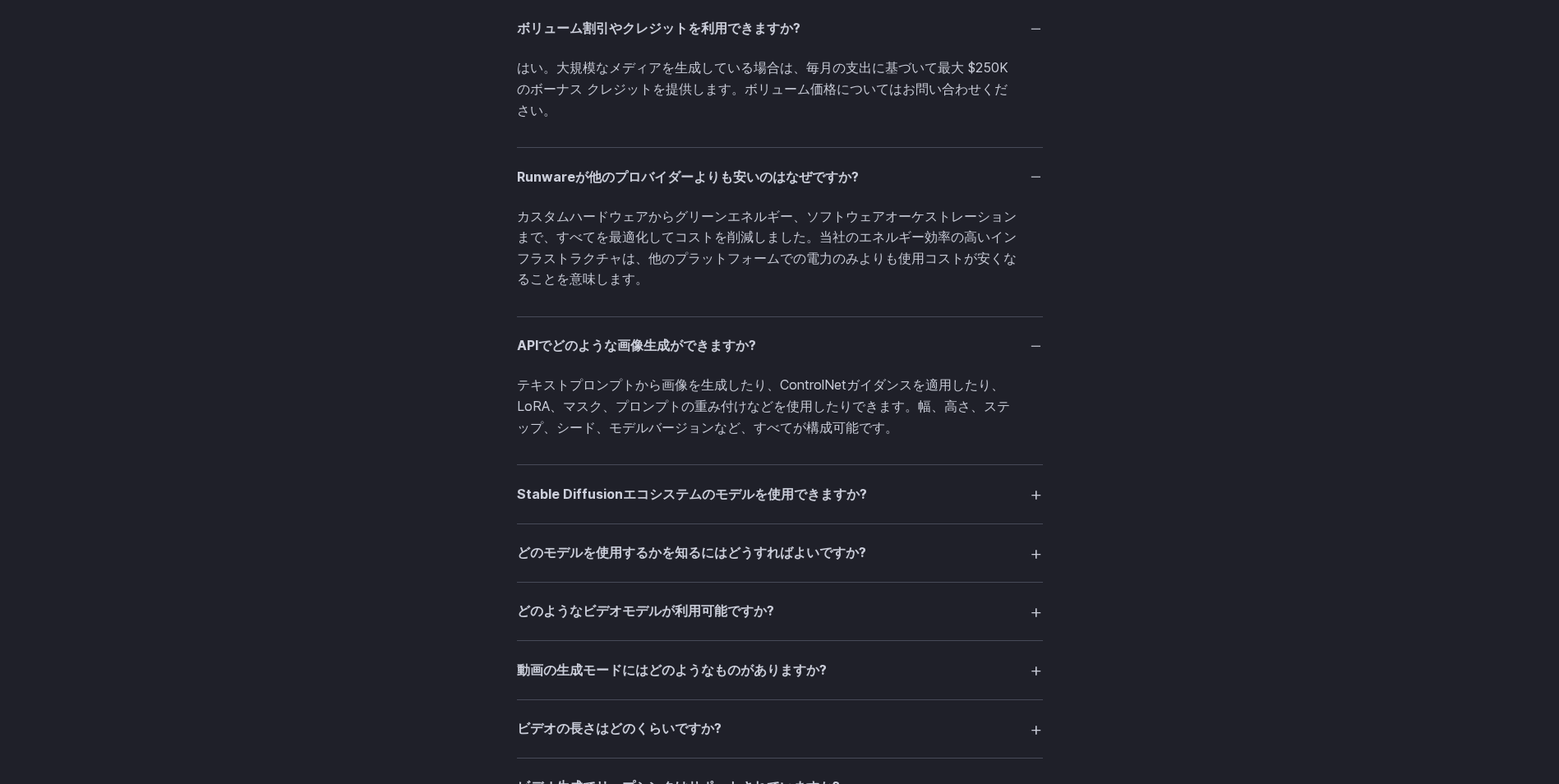
scroll to position [3121, 0]
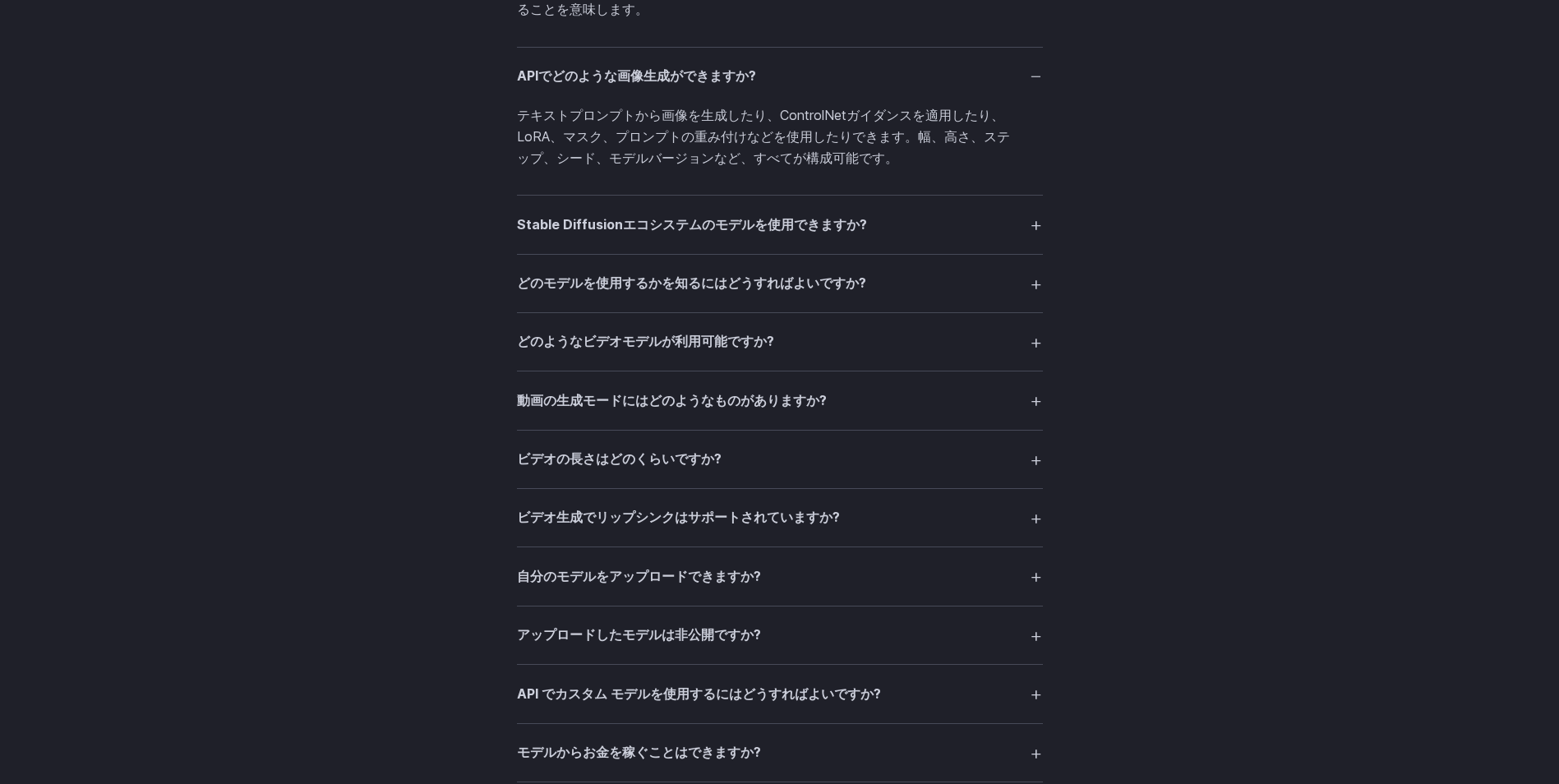
click at [1040, 227] on summary "Stable Diffusionエコシステムのモデルを使用できますか?" at bounding box center [780, 224] width 526 height 31
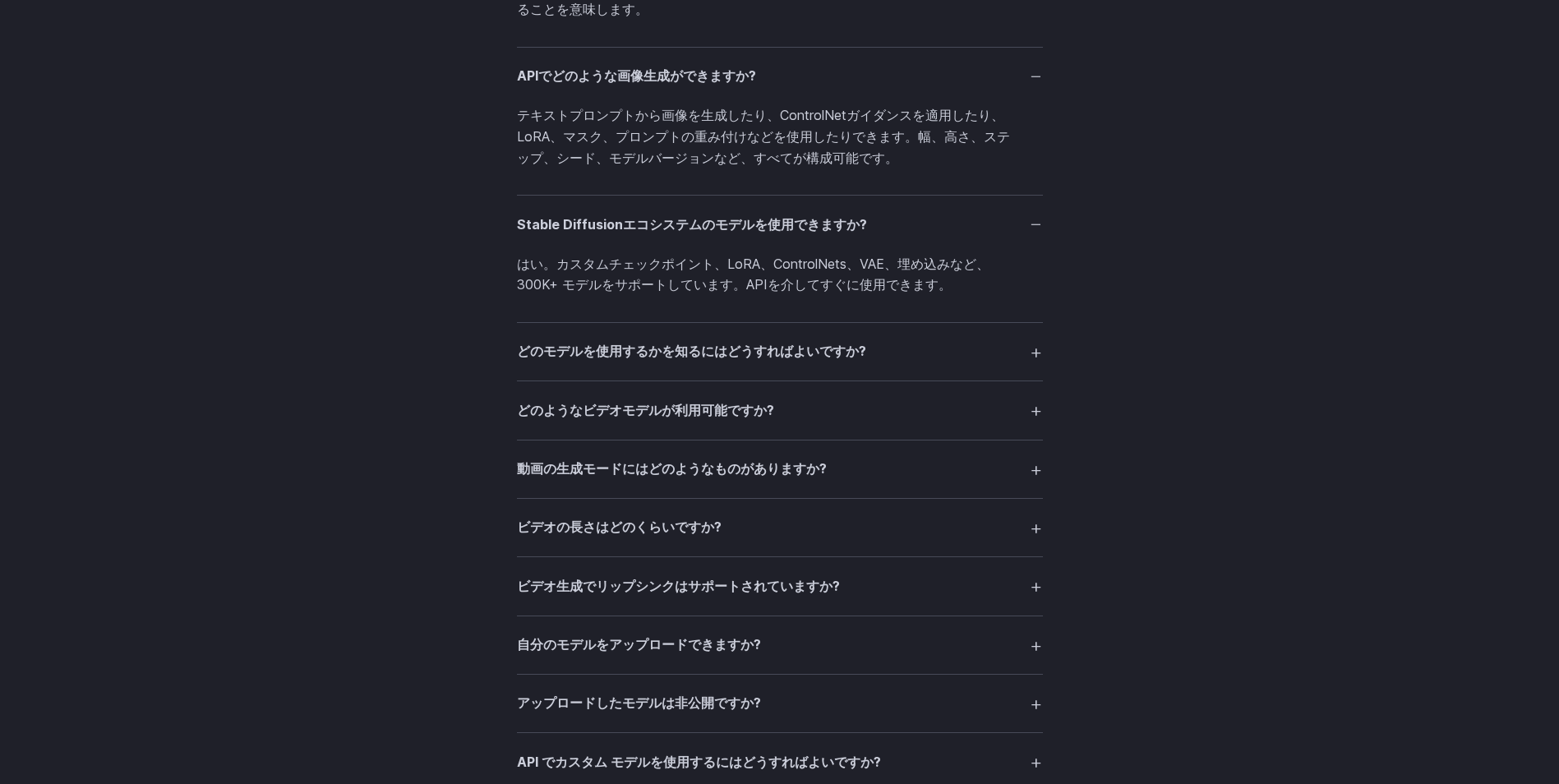
click at [1034, 349] on summary "どのモデルを使用するかを知るにはどうすればよいですか?" at bounding box center [780, 352] width 526 height 31
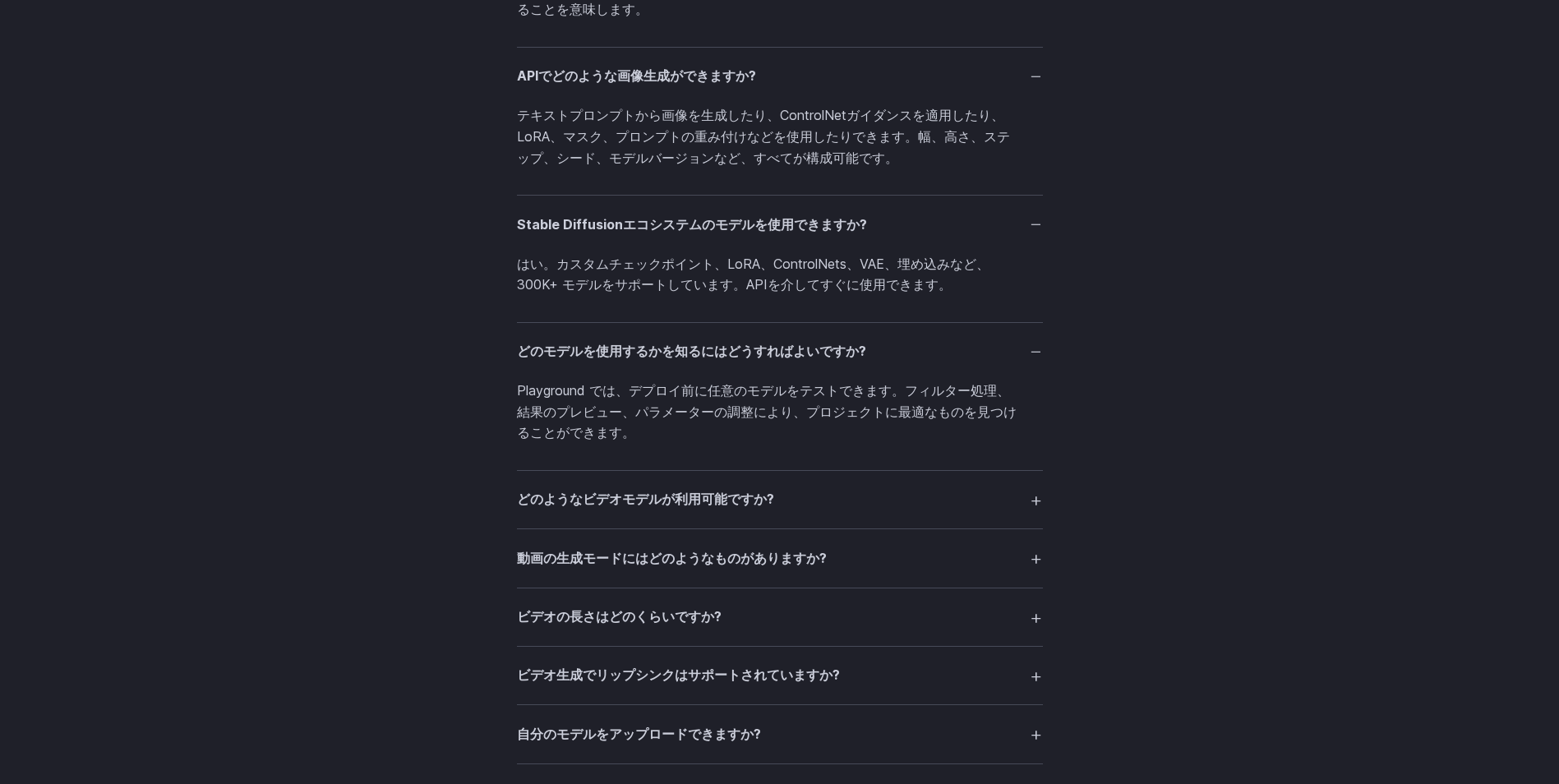
click at [1040, 499] on summary "どのようなビデオモデルが利用可能ですか?" at bounding box center [780, 499] width 526 height 31
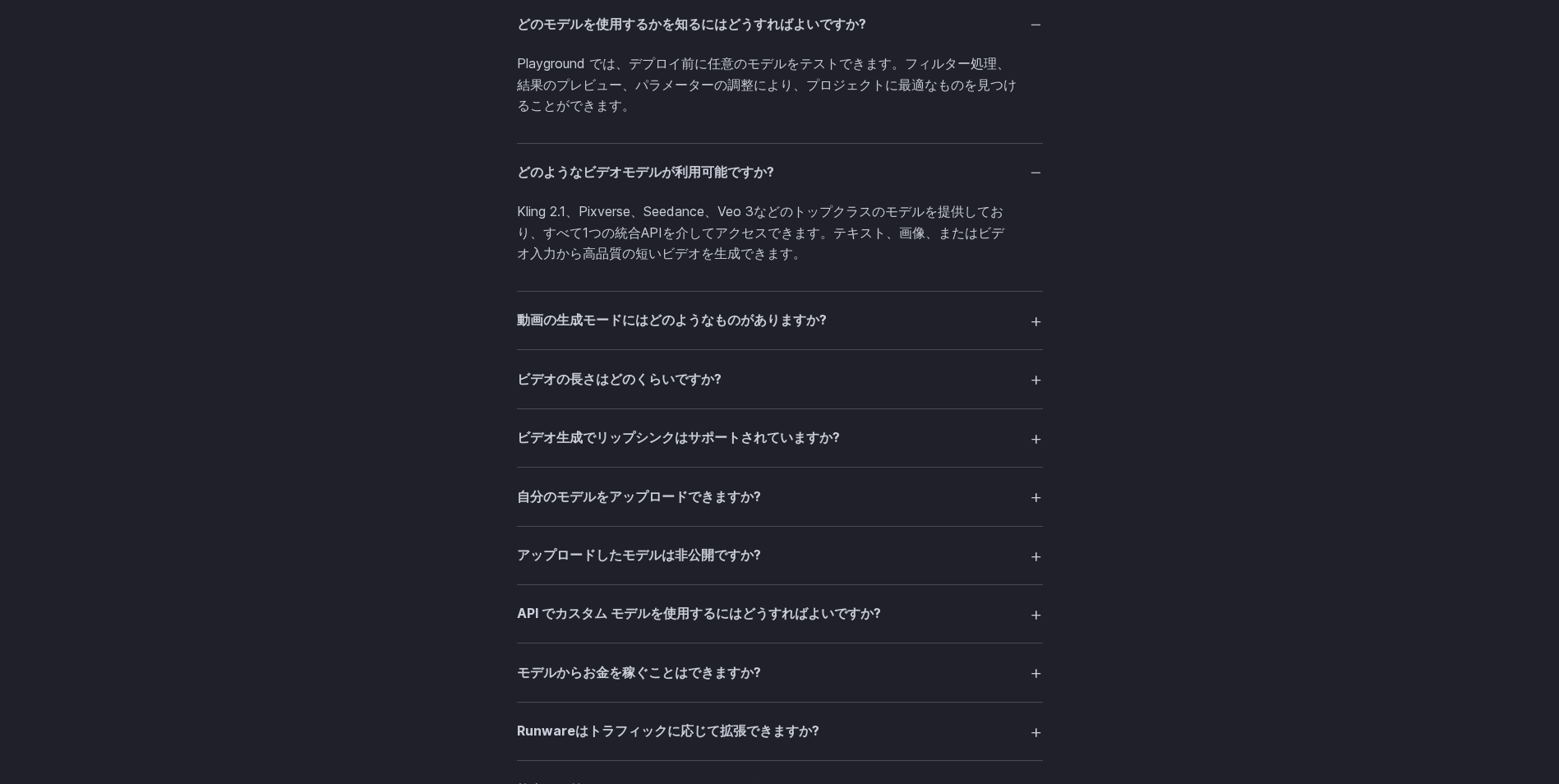
scroll to position [3450, 0]
click at [1040, 316] on summary "動画の生成モードにはどのようなものがありますか?" at bounding box center [780, 319] width 526 height 31
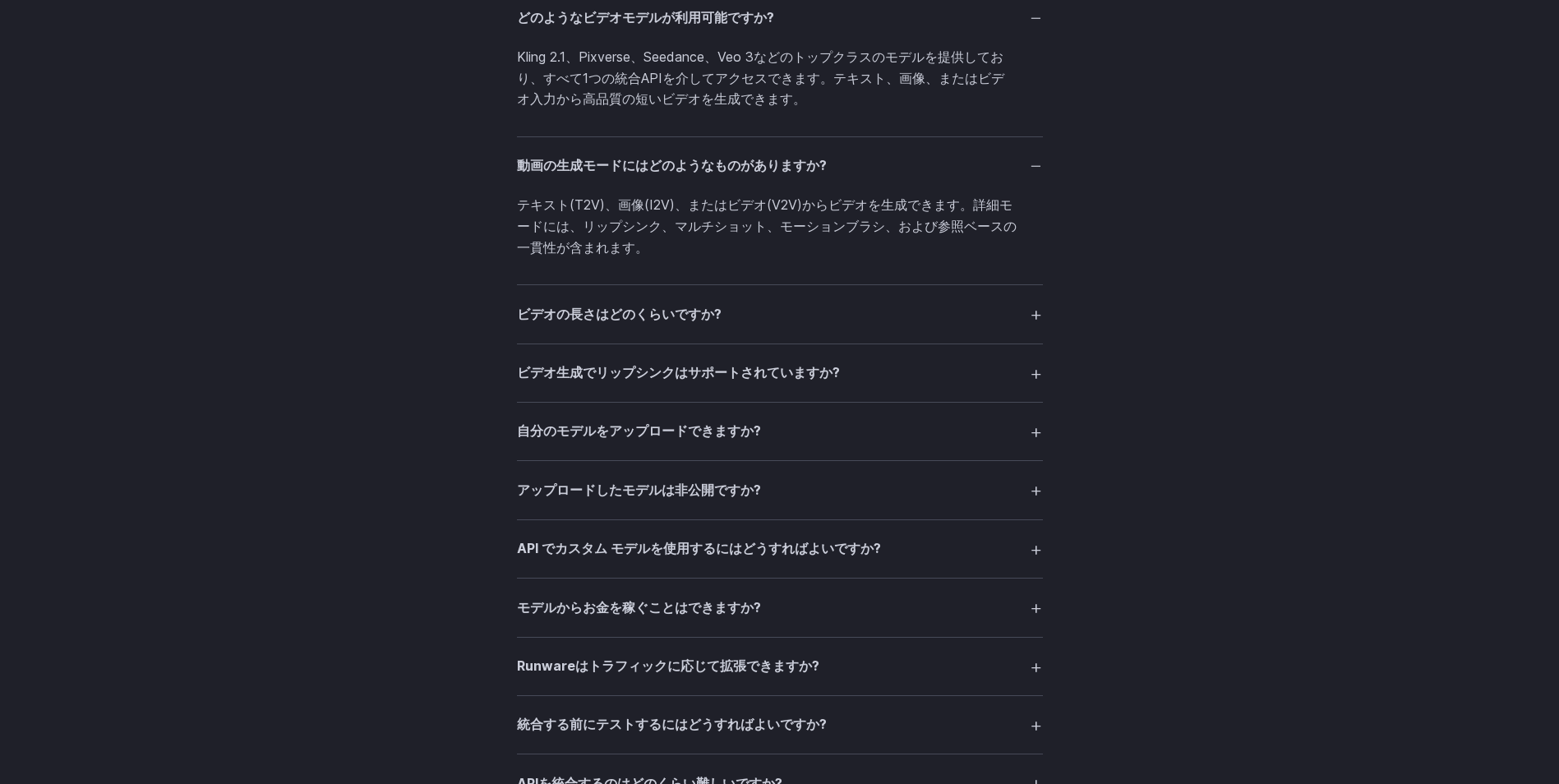
scroll to position [3614, 0]
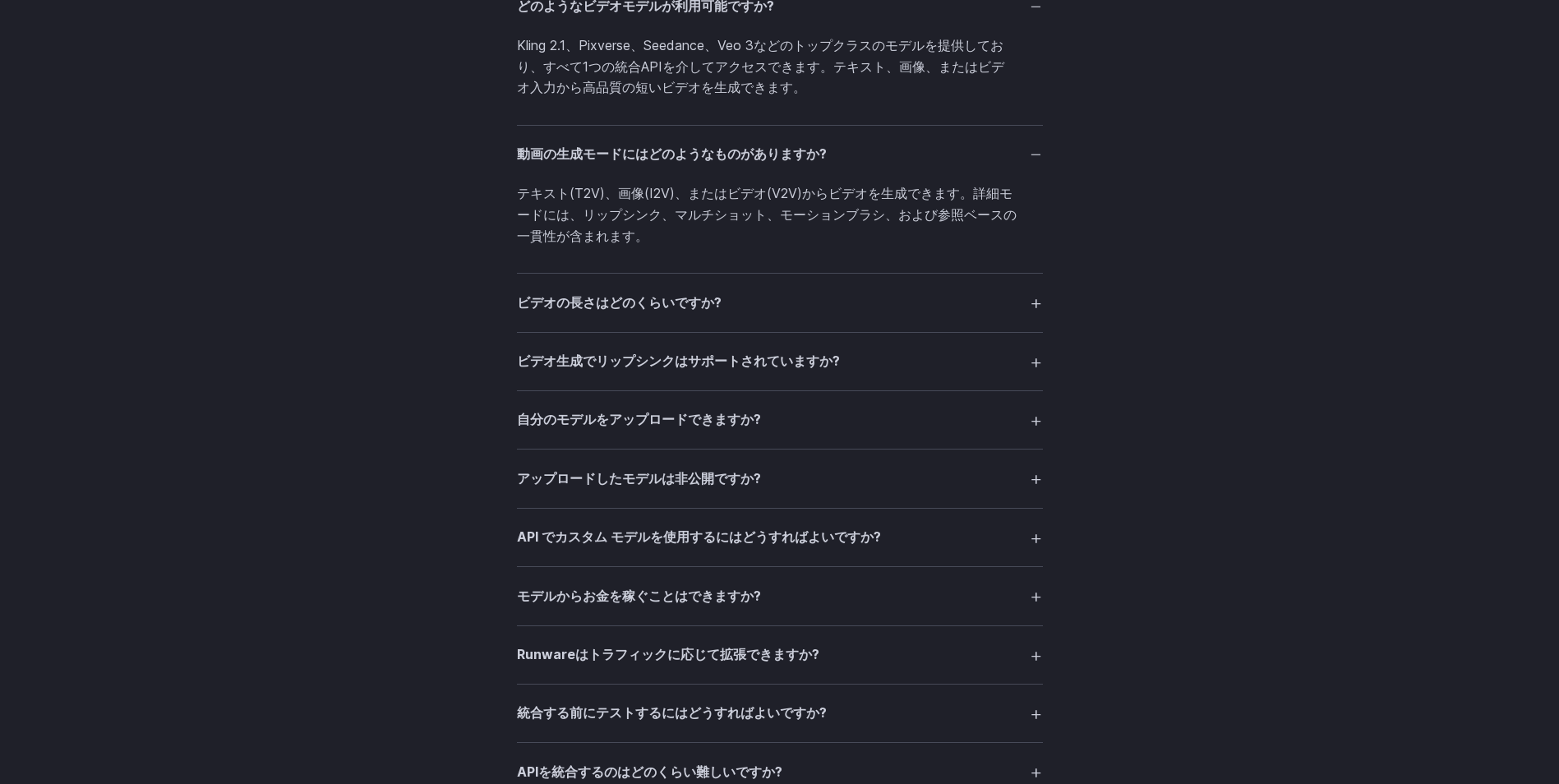
click at [1039, 597] on summary "モデルからお金を稼ぐことはできますか?" at bounding box center [780, 596] width 526 height 31
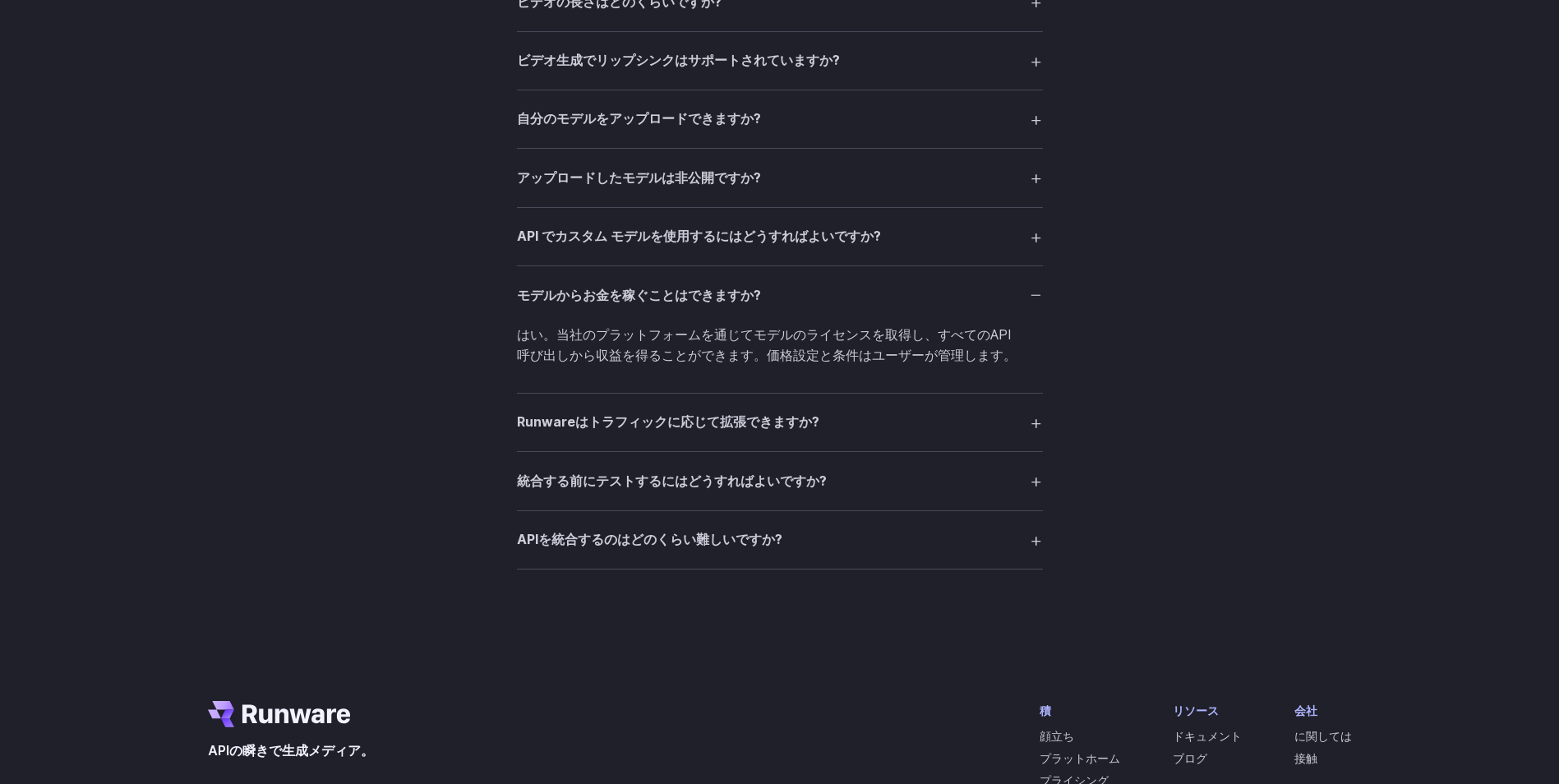
scroll to position [4025, 0]
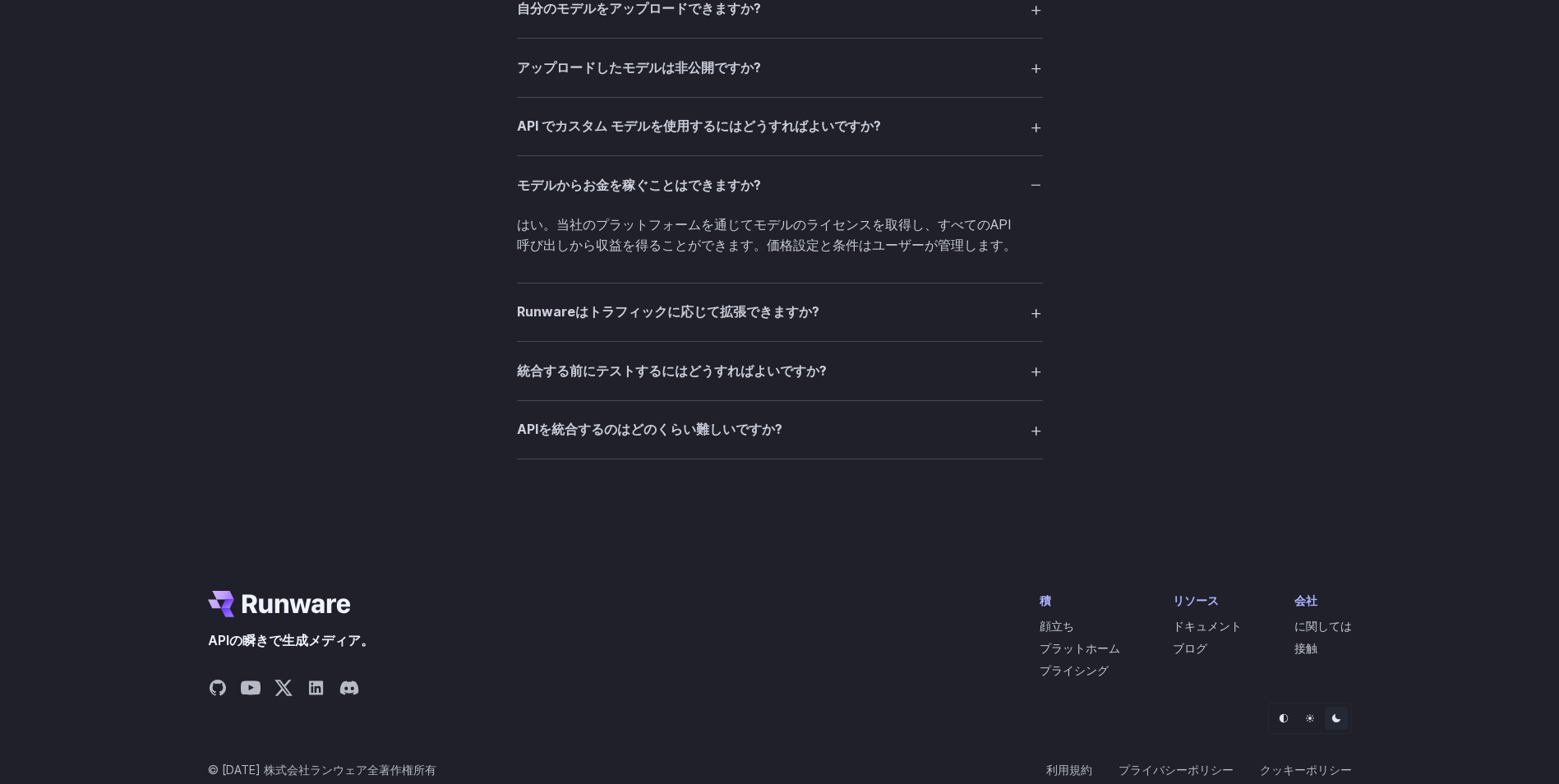
click at [1033, 437] on summary "APIを統合するのはどのくらい難しいですか?" at bounding box center [780, 430] width 526 height 31
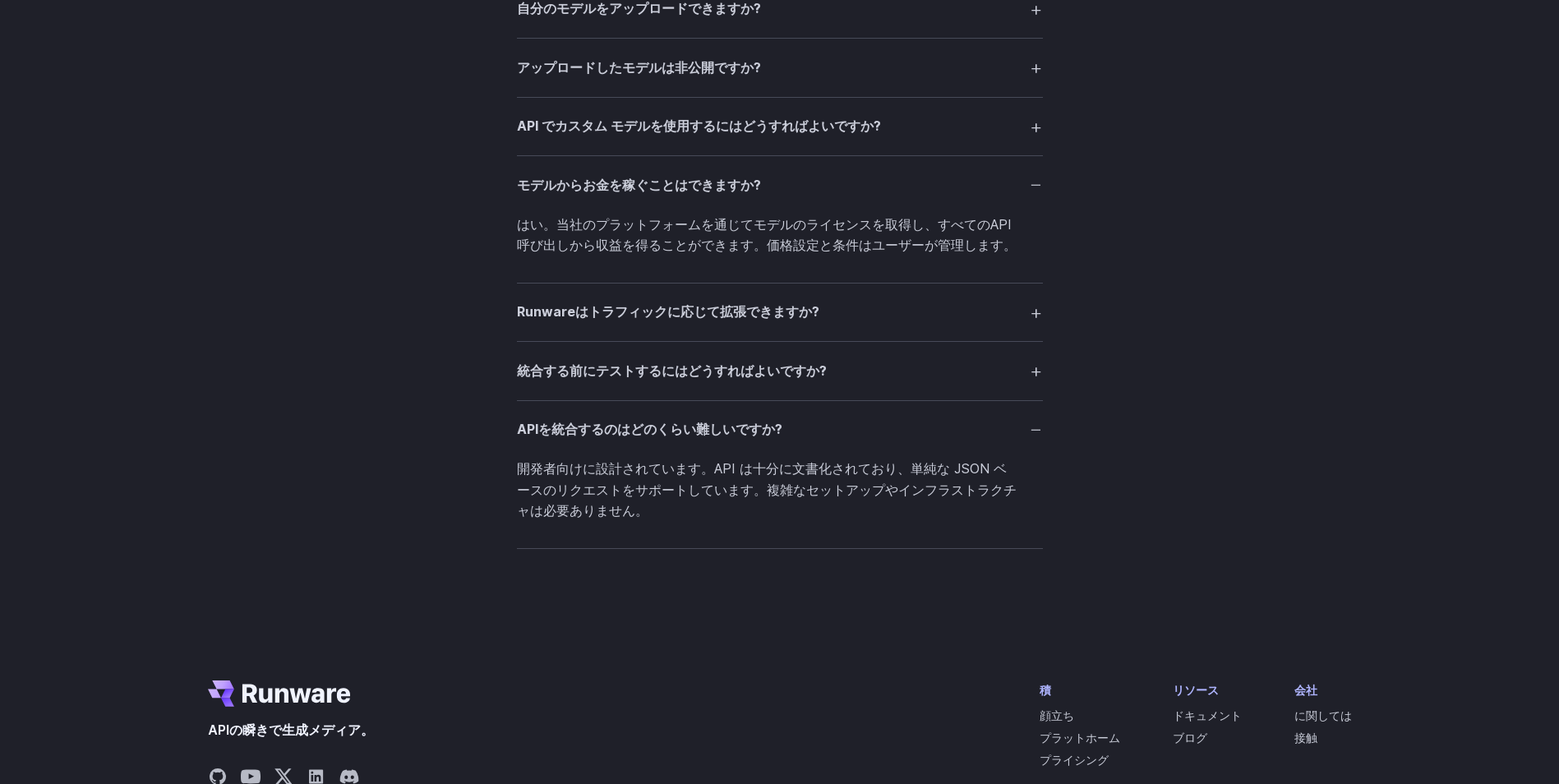
click at [1040, 372] on summary "統合する前にテストするにはどうすればよいですか?" at bounding box center [780, 371] width 526 height 31
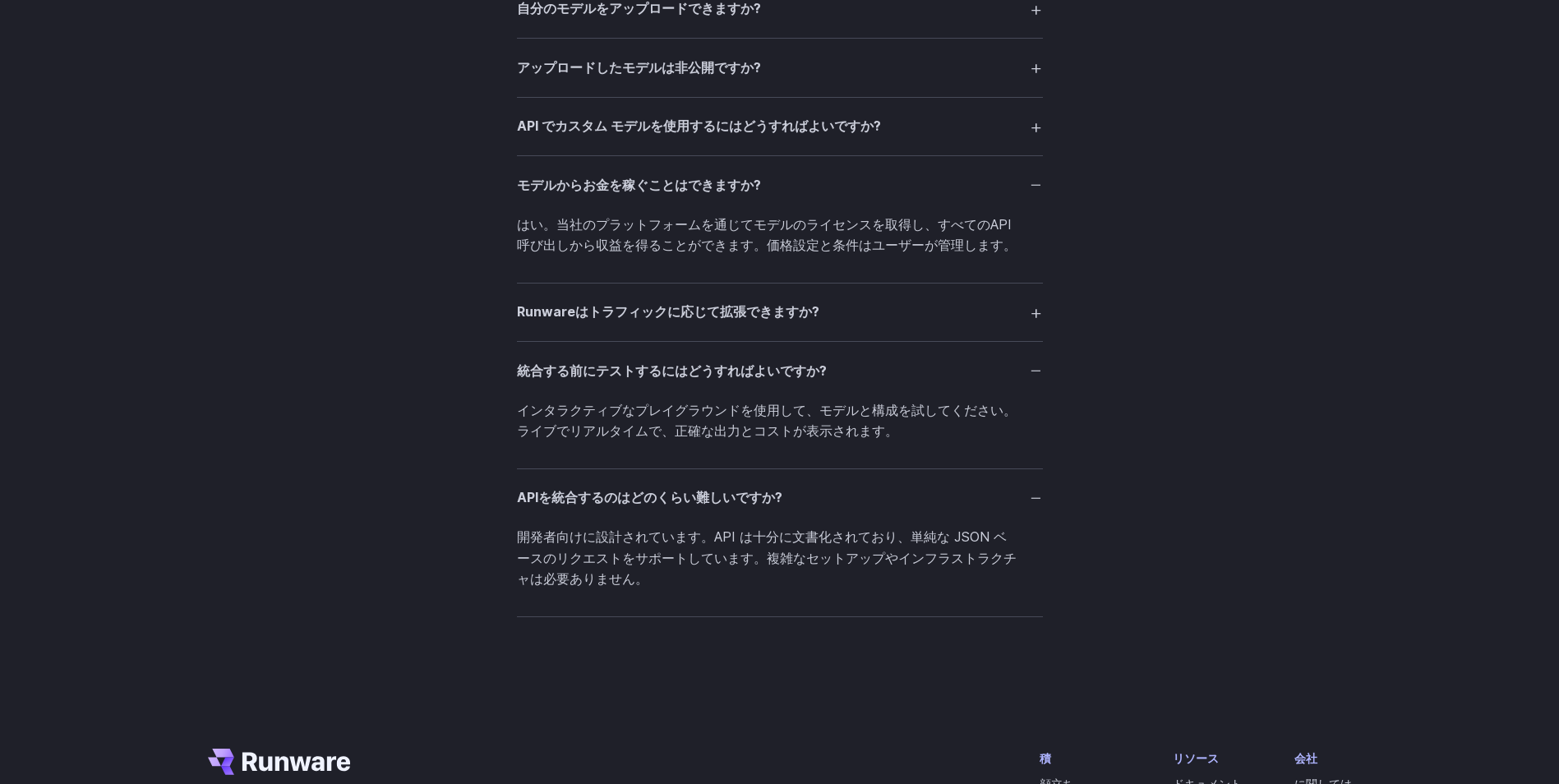
click at [1035, 311] on summary "Runwareはトラフィックに応じて拡張できますか?" at bounding box center [780, 312] width 526 height 31
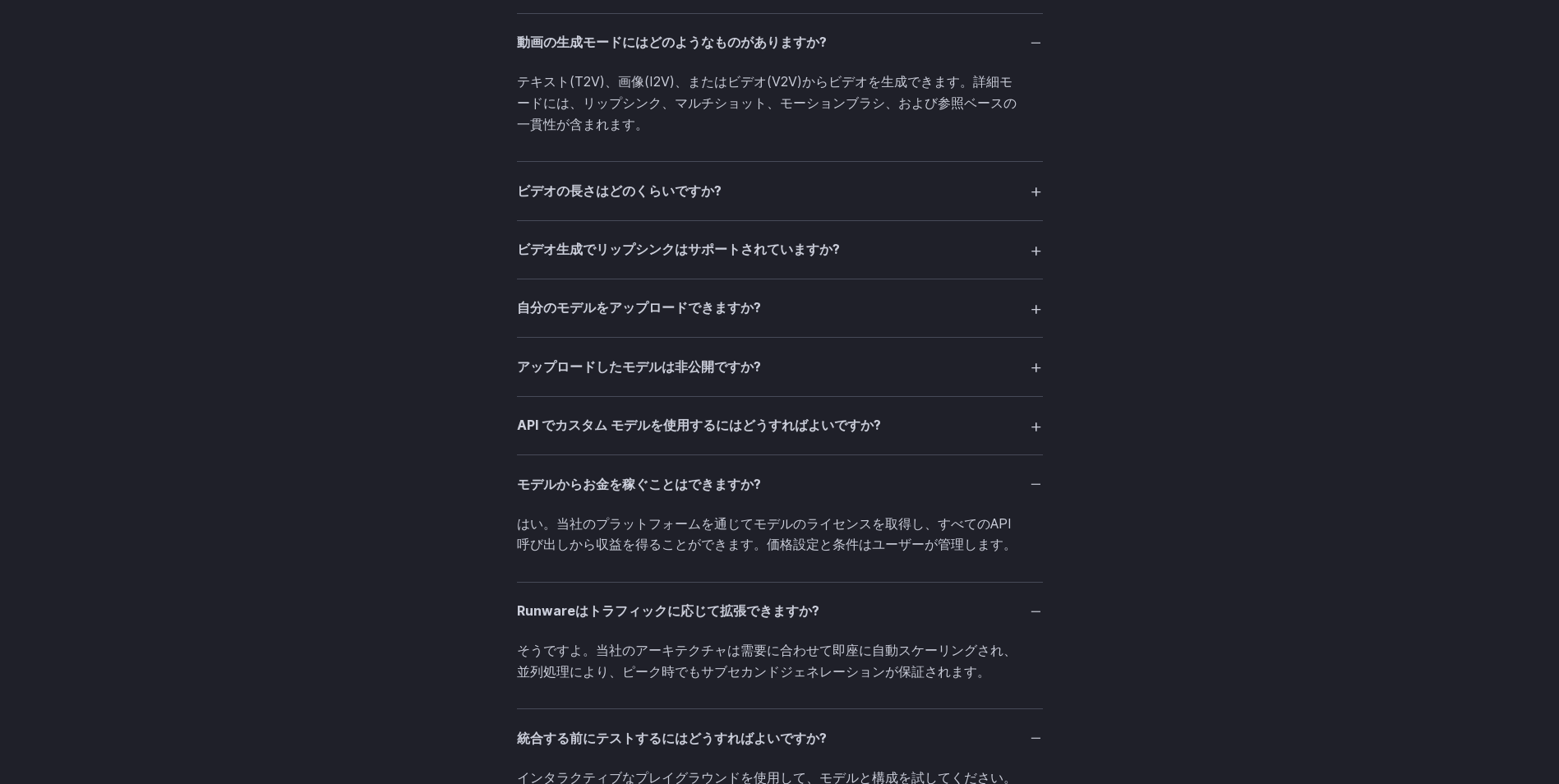
scroll to position [3696, 0]
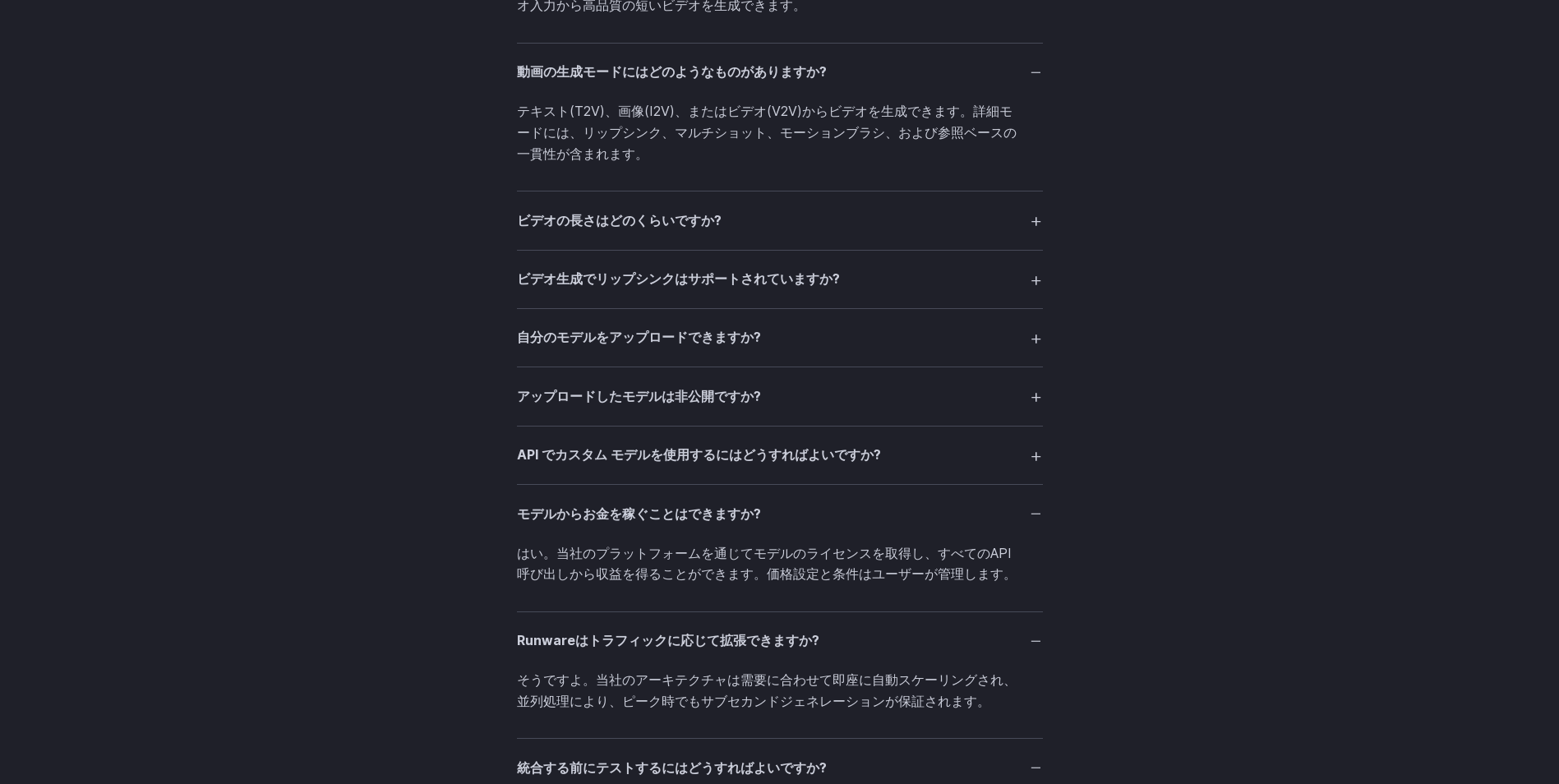
click at [1036, 220] on summary "ビデオの長さはどのくらいですか?" at bounding box center [780, 220] width 526 height 31
